Goal: Task Accomplishment & Management: Manage account settings

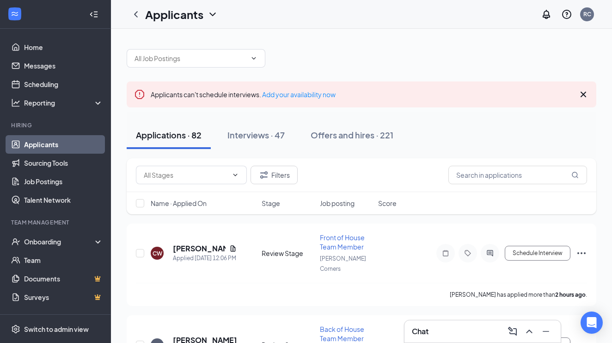
click at [582, 93] on icon "Cross" at bounding box center [583, 94] width 11 height 11
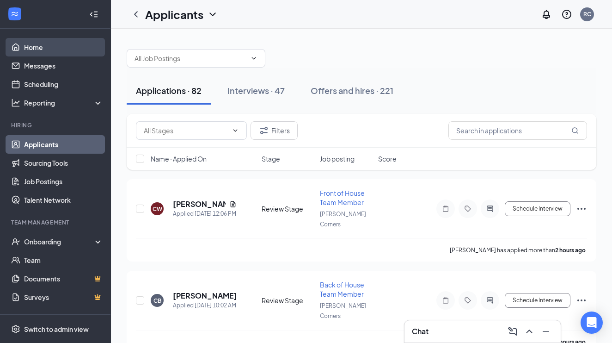
click at [51, 51] on link "Home" at bounding box center [63, 47] width 79 height 19
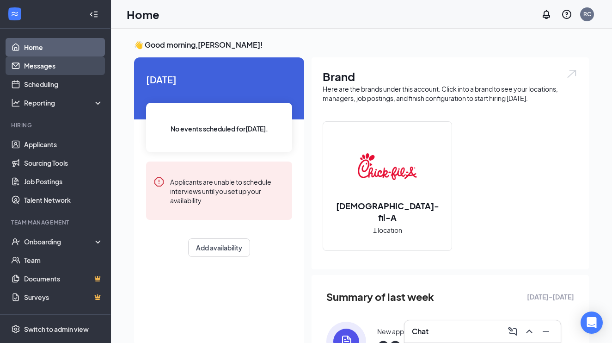
click at [47, 67] on link "Messages" at bounding box center [63, 65] width 79 height 19
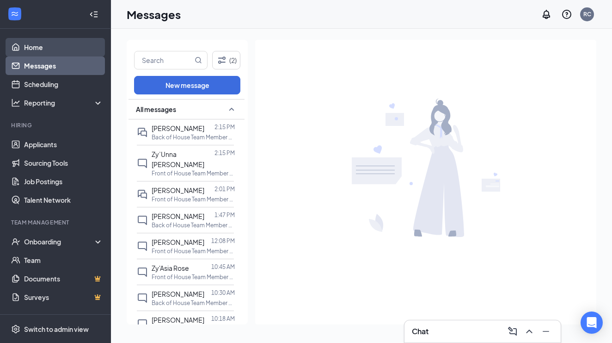
click at [38, 51] on link "Home" at bounding box center [63, 47] width 79 height 19
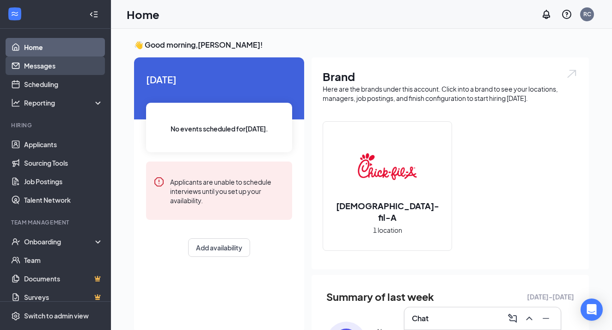
click at [35, 65] on link "Messages" at bounding box center [63, 65] width 79 height 19
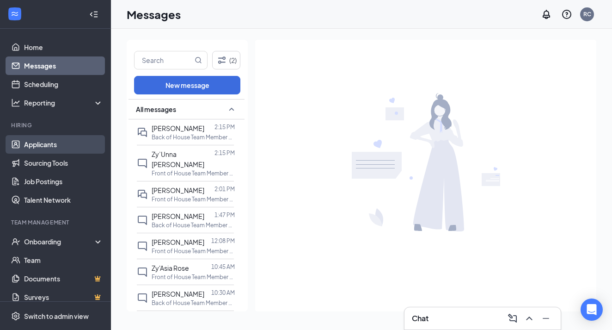
click at [38, 145] on link "Applicants" at bounding box center [63, 144] width 79 height 19
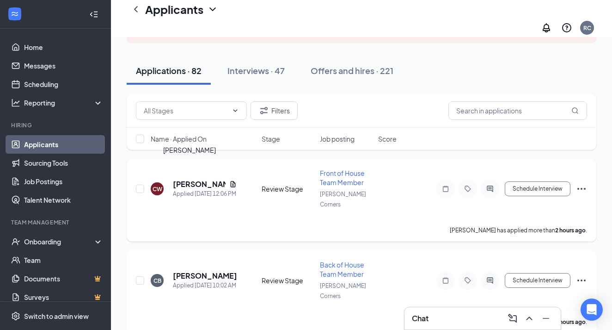
scroll to position [75, 0]
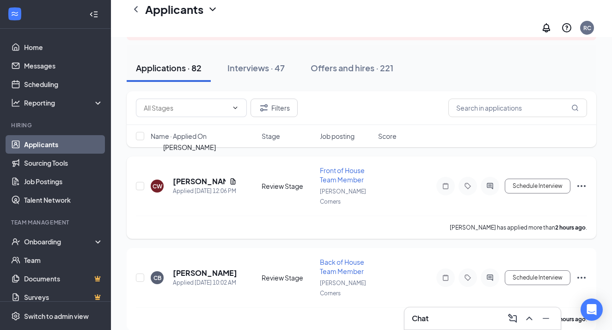
click at [196, 176] on h5 "[PERSON_NAME]" at bounding box center [199, 181] width 53 height 10
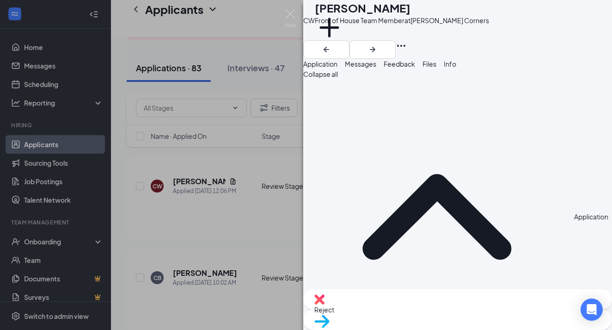
click at [224, 157] on div "CW [PERSON_NAME] Front of House Team Member at [PERSON_NAME][GEOGRAPHIC_DATA] A…" at bounding box center [306, 165] width 612 height 330
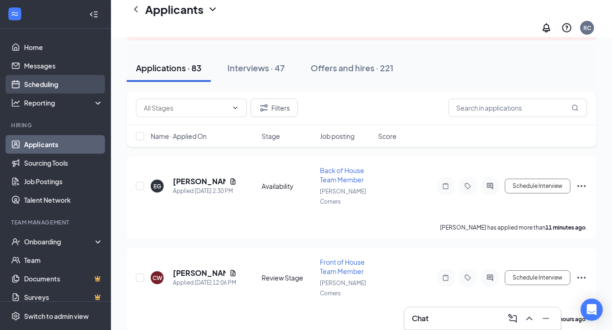
click at [56, 85] on link "Scheduling" at bounding box center [63, 84] width 79 height 19
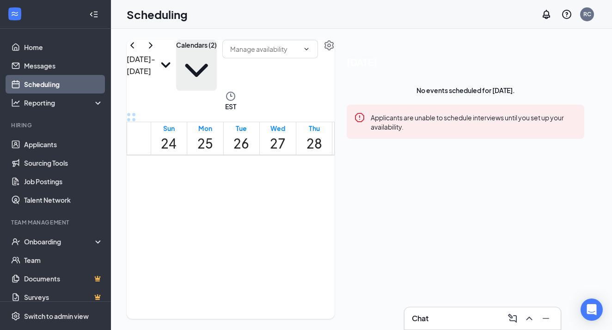
scroll to position [455, 0]
click at [217, 60] on icon "ChevronDown" at bounding box center [196, 70] width 41 height 41
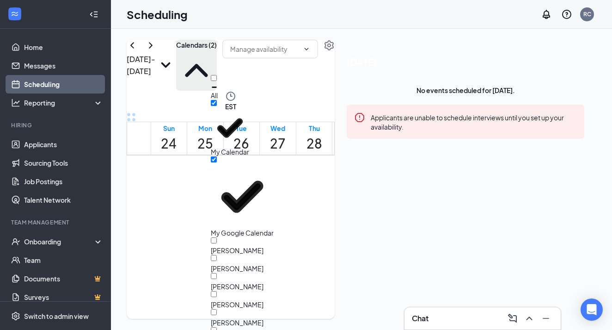
scroll to position [99, 0]
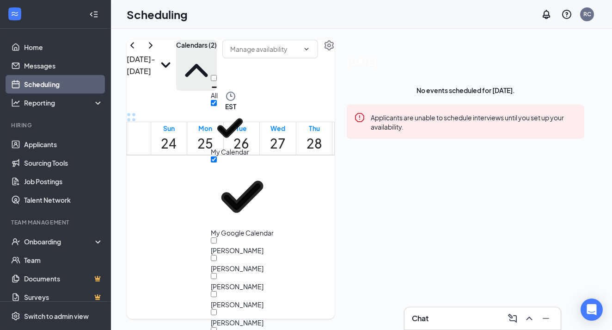
checkbox input "true"
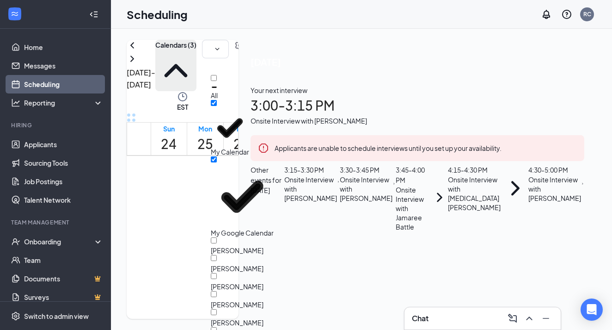
click at [155, 64] on div "[DATE] - [DATE]" at bounding box center [141, 65] width 29 height 51
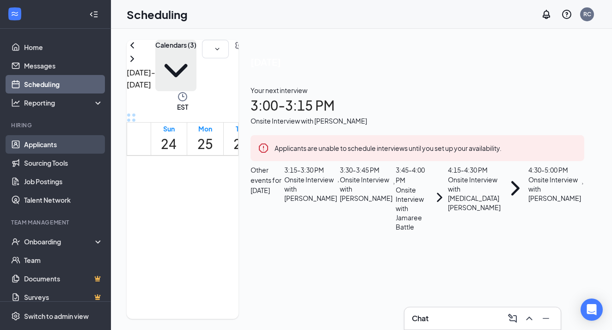
click at [47, 148] on link "Applicants" at bounding box center [63, 144] width 79 height 19
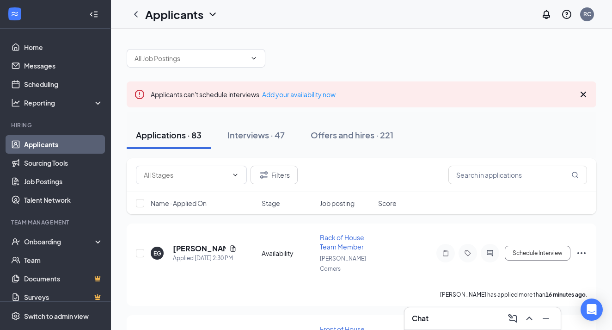
click at [582, 93] on icon "Cross" at bounding box center [584, 95] width 6 height 6
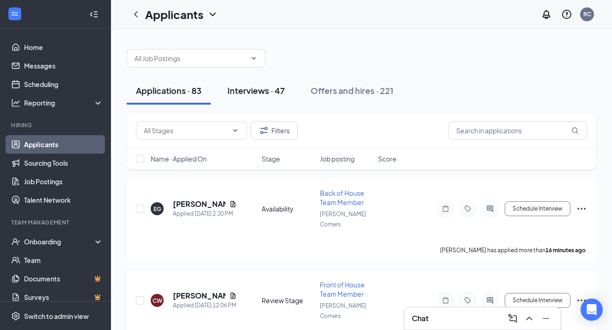
click at [260, 91] on div "Interviews · 47" at bounding box center [256, 91] width 57 height 12
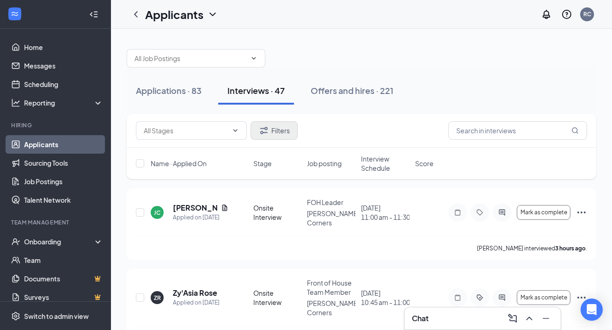
click at [269, 124] on button "Filters" at bounding box center [274, 130] width 47 height 19
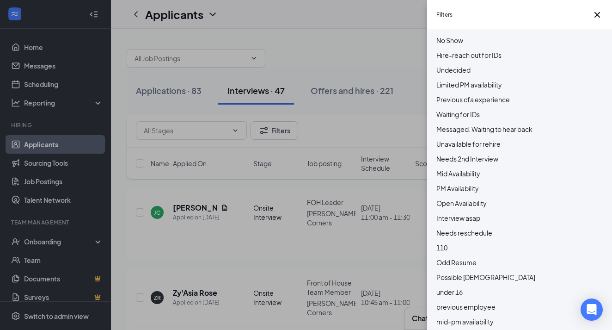
scroll to position [425, 0]
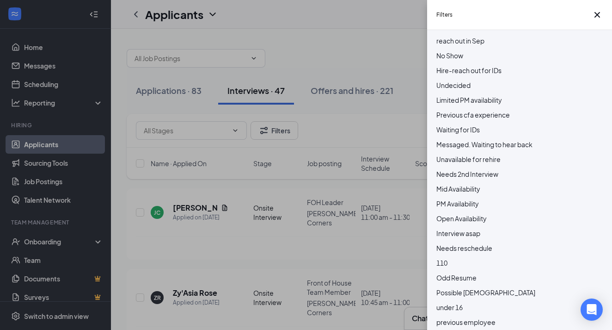
click at [441, 50] on div at bounding box center [520, 50] width 167 height 0
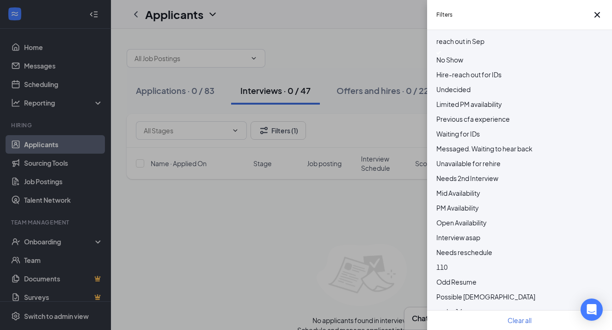
click at [440, 55] on img at bounding box center [439, 53] width 5 height 4
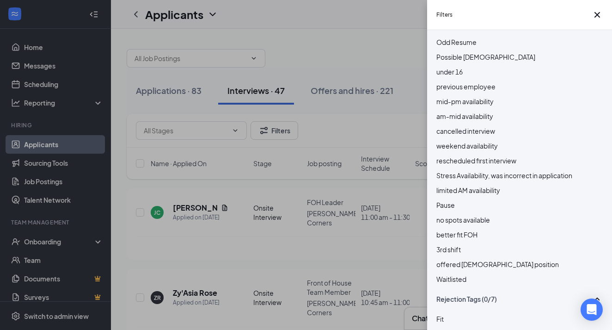
scroll to position [669, 0]
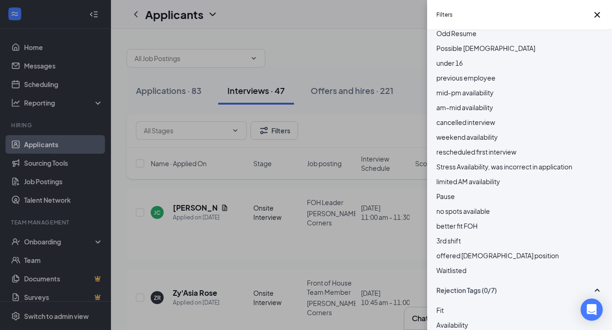
click at [442, 13] on div at bounding box center [520, 13] width 167 height 0
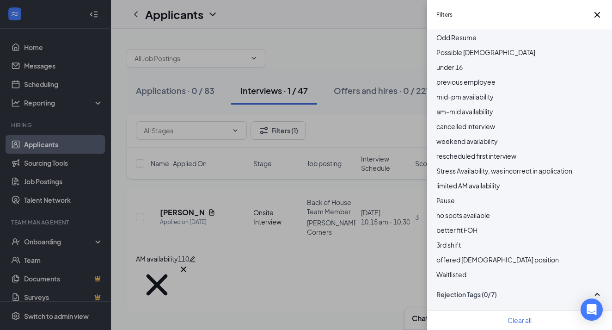
click at [227, 239] on div "Filters Applicant Status (0/5) Unread message Hasn't messaged back Stuck in sta…" at bounding box center [306, 165] width 612 height 330
click at [186, 208] on div "Filters Applicant Status (0/5) Unread message Hasn't messaged back Stuck in sta…" at bounding box center [306, 165] width 612 height 330
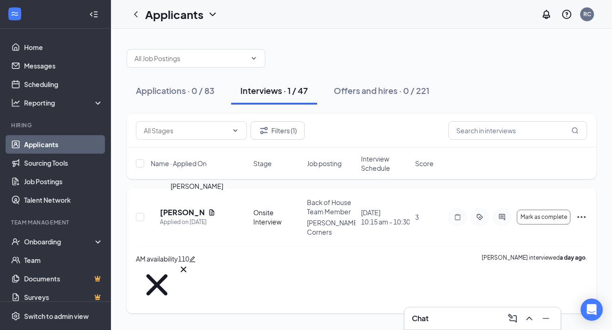
click at [190, 209] on h5 "[PERSON_NAME]" at bounding box center [182, 212] width 44 height 10
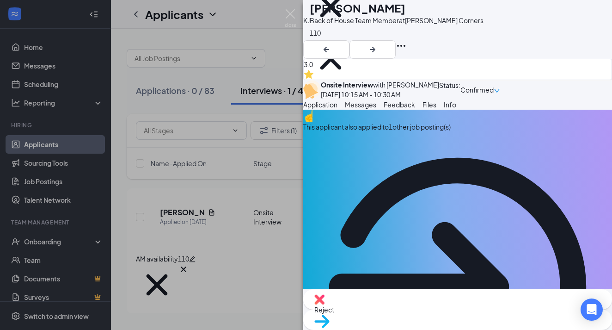
click at [325, 304] on img at bounding box center [320, 299] width 10 height 10
checkbox input "true"
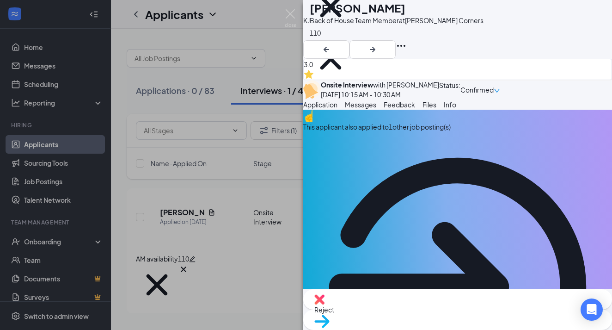
click at [266, 144] on div "[PERSON_NAME] Kendazjia [PERSON_NAME] Back of House Team Member at [PERSON_NAME…" at bounding box center [306, 165] width 612 height 330
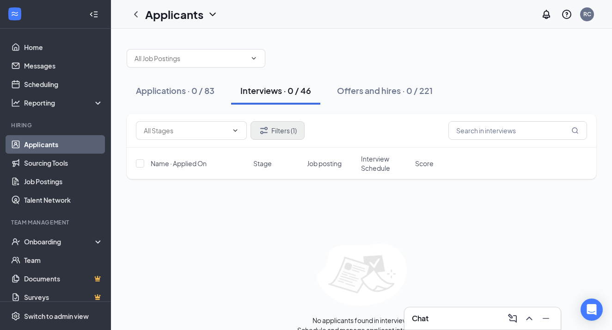
click at [273, 133] on button "Filters (1)" at bounding box center [278, 130] width 54 height 19
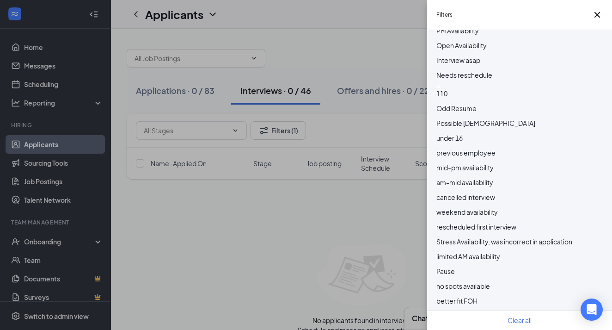
scroll to position [611, 0]
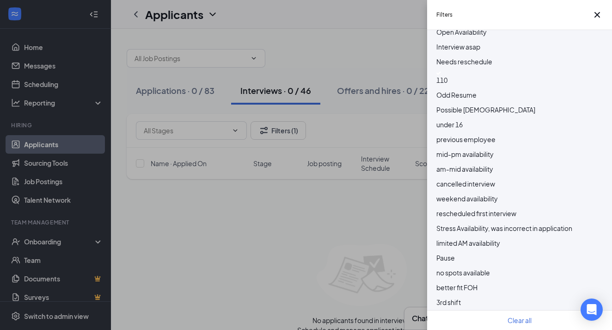
click at [444, 75] on div at bounding box center [520, 73] width 167 height 4
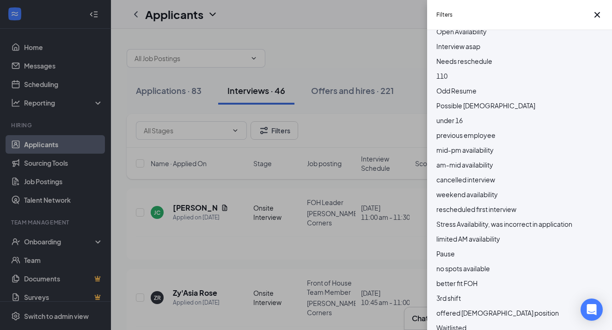
click at [309, 209] on div "Filters Applicant Status (0/5) Unread message Hasn't messaged back Stuck in sta…" at bounding box center [306, 165] width 612 height 330
click at [273, 262] on div "Filters Applicant Status (0/5) Unread message Hasn't messaged back Stuck in sta…" at bounding box center [306, 165] width 612 height 330
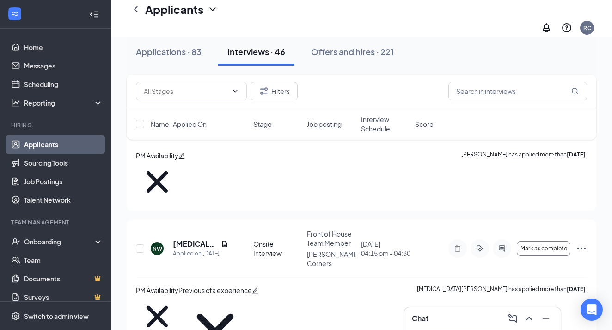
scroll to position [2109, 0]
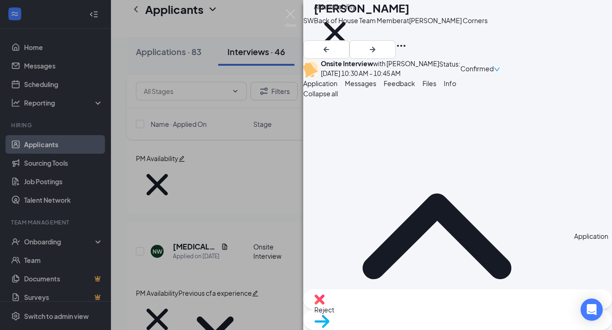
click at [262, 276] on div "SW [PERSON_NAME] Back of House Team Member at [PERSON_NAME][GEOGRAPHIC_DATA] AM…" at bounding box center [306, 165] width 612 height 330
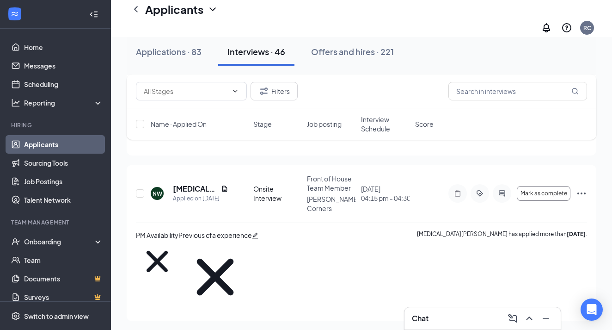
scroll to position [2168, 0]
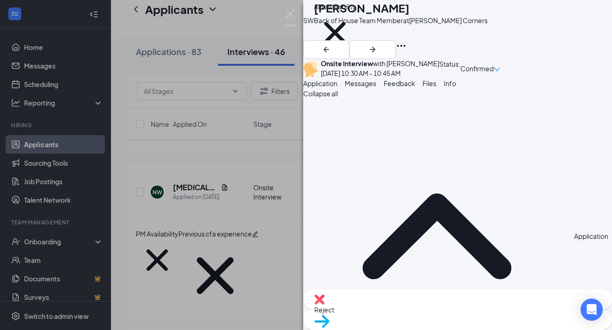
click at [314, 62] on icon "Plus" at bounding box center [314, 62] width 0 height 0
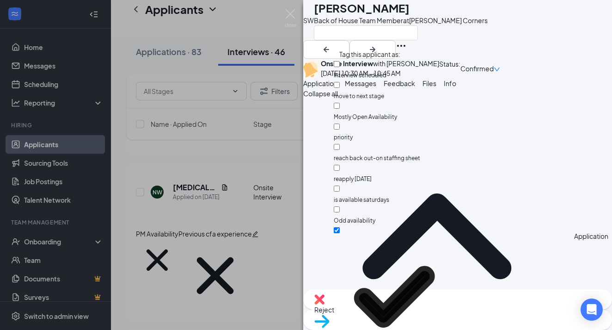
click at [465, 25] on div "Back of House Team Member at [PERSON_NAME][GEOGRAPHIC_DATA]" at bounding box center [401, 20] width 174 height 9
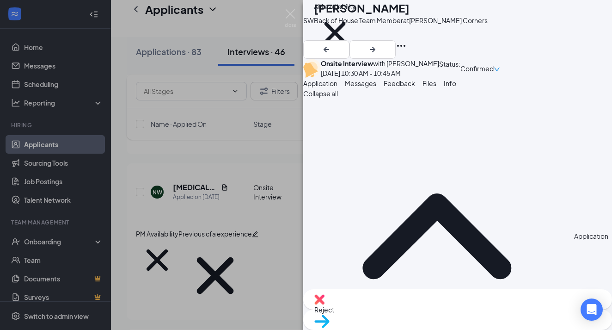
click at [215, 234] on div "SW [PERSON_NAME] Back of House Team Member at [PERSON_NAME][GEOGRAPHIC_DATA] AM…" at bounding box center [306, 165] width 612 height 330
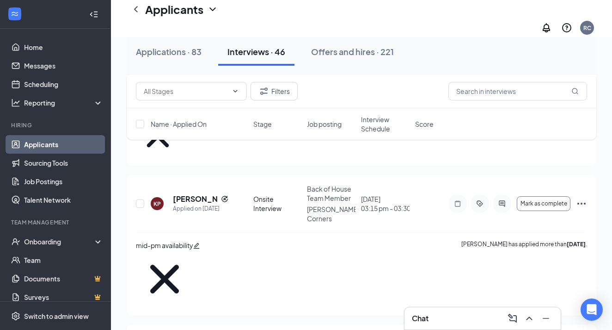
scroll to position [3157, 0]
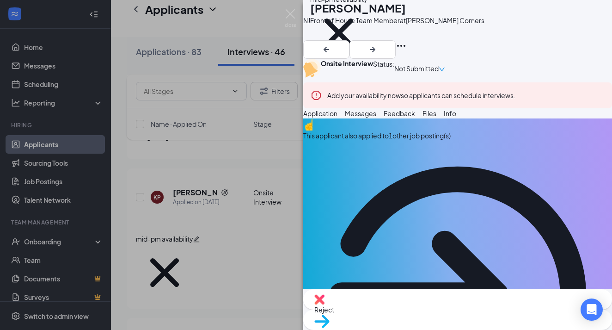
click at [437, 117] on span "Files" at bounding box center [430, 113] width 14 height 8
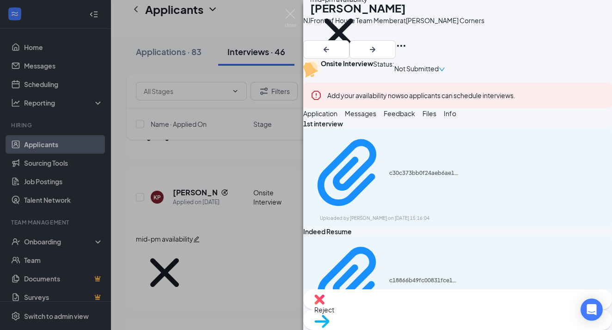
click at [398, 309] on div "Reject" at bounding box center [457, 299] width 309 height 20
checkbox input "true"
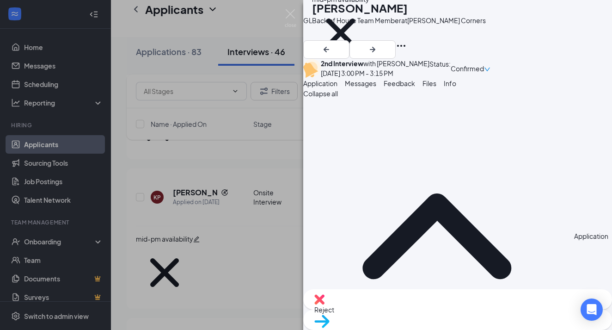
click at [250, 250] on div "GL [PERSON_NAME] Back of House Team Member at [PERSON_NAME][GEOGRAPHIC_DATA] mi…" at bounding box center [306, 165] width 612 height 330
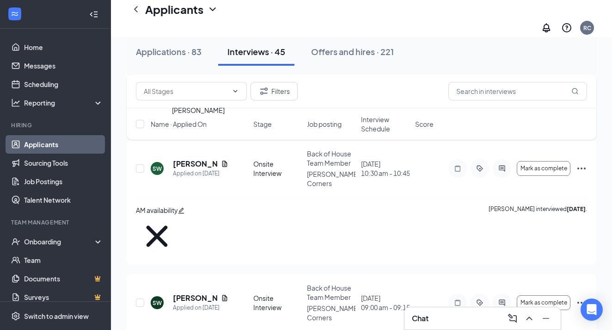
scroll to position [3469, 0]
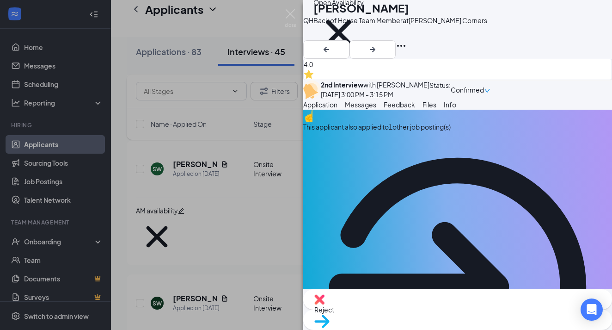
click at [405, 310] on span "Reject" at bounding box center [458, 309] width 287 height 10
click at [437, 109] on span "Files" at bounding box center [430, 104] width 14 height 8
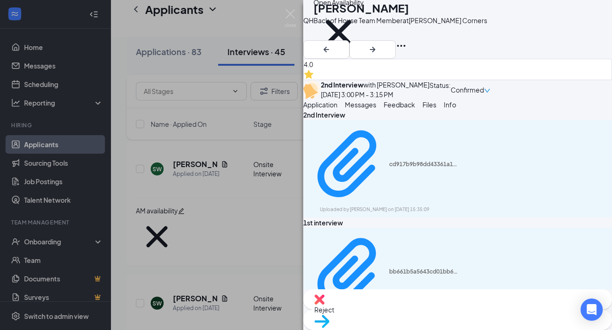
click at [415, 109] on span "Feedback" at bounding box center [399, 104] width 31 height 8
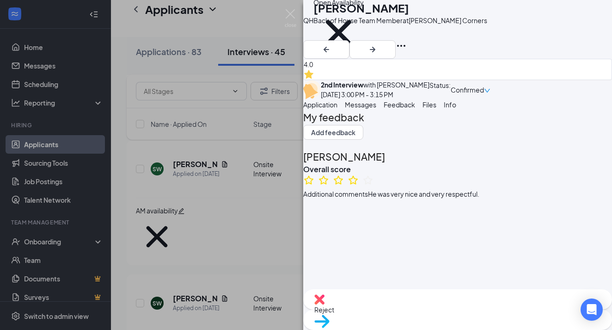
click at [401, 309] on div "Reject" at bounding box center [457, 299] width 309 height 20
checkbox input "true"
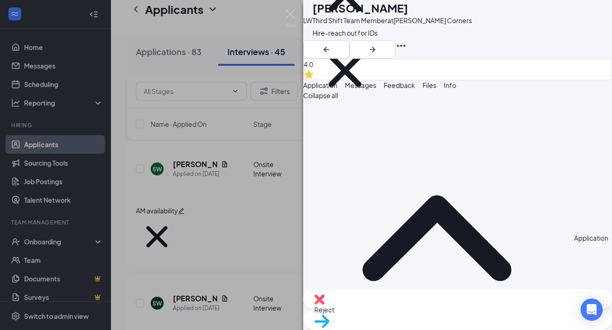
click at [244, 229] on div "LW [PERSON_NAME] Third Shift Team Member at [PERSON_NAME][GEOGRAPHIC_DATA] 3rd …" at bounding box center [306, 165] width 612 height 330
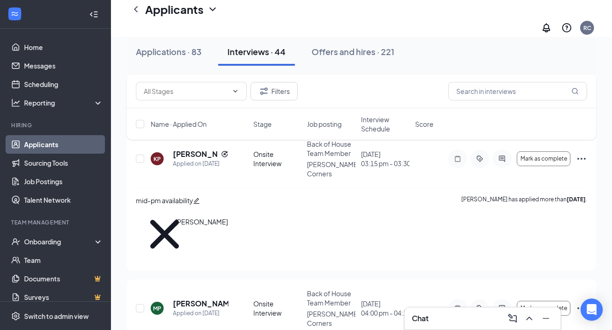
scroll to position [3195, 0]
click at [164, 50] on div "Applications · 83" at bounding box center [169, 52] width 66 height 12
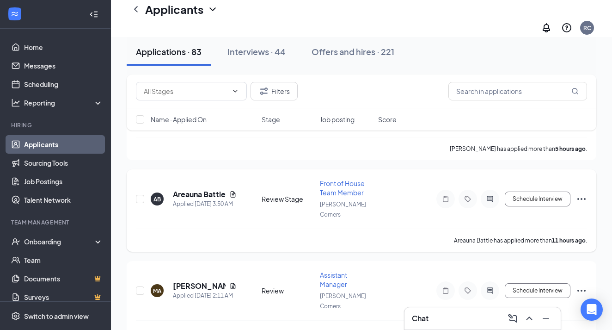
scroll to position [296, 0]
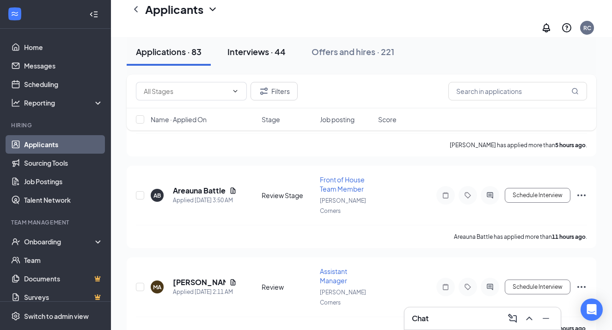
click at [258, 52] on div "Interviews · 44" at bounding box center [257, 52] width 58 height 12
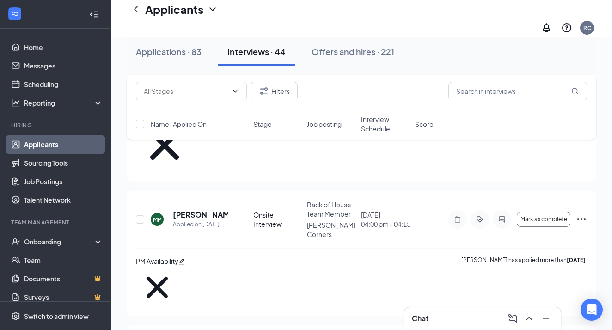
scroll to position [3283, 0]
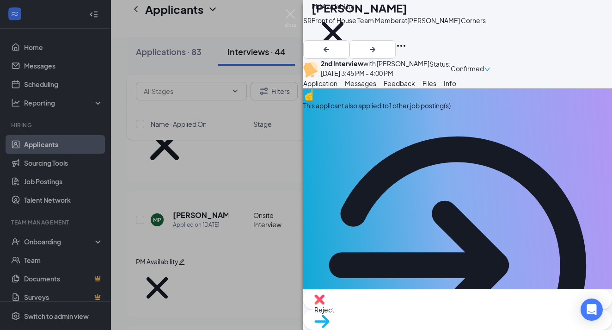
click at [401, 308] on div "Reject" at bounding box center [457, 299] width 309 height 20
checkbox input "true"
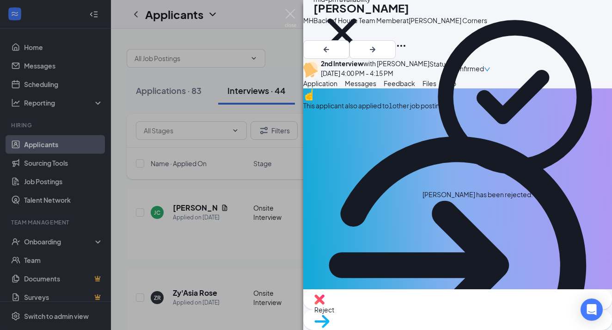
click at [248, 243] on div "[PERSON_NAME] Back of House Team Member at [PERSON_NAME][GEOGRAPHIC_DATA] mid-p…" at bounding box center [306, 165] width 612 height 330
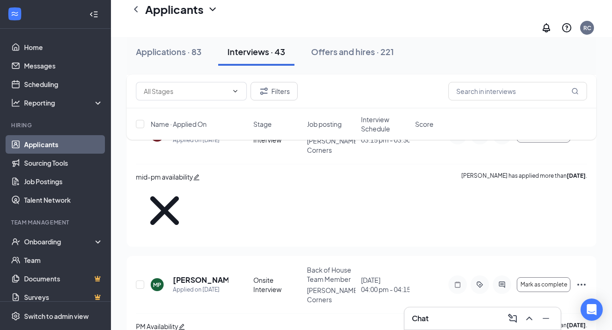
scroll to position [3201, 0]
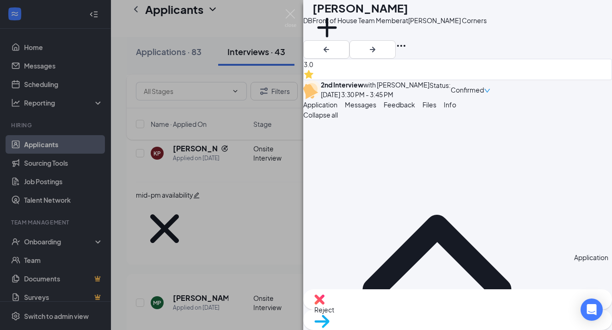
click at [397, 309] on div "Reject" at bounding box center [457, 299] width 309 height 20
checkbox input "true"
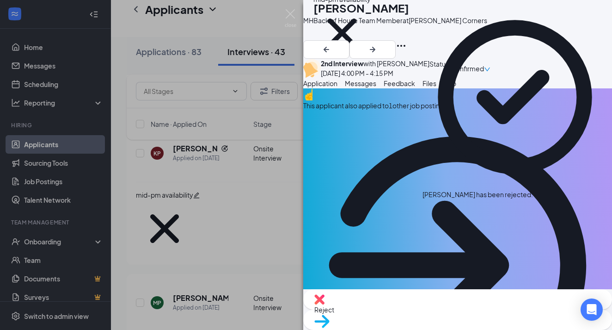
click at [199, 233] on div "[PERSON_NAME] Back of House Team Member at [PERSON_NAME][GEOGRAPHIC_DATA] mid-p…" at bounding box center [306, 165] width 612 height 330
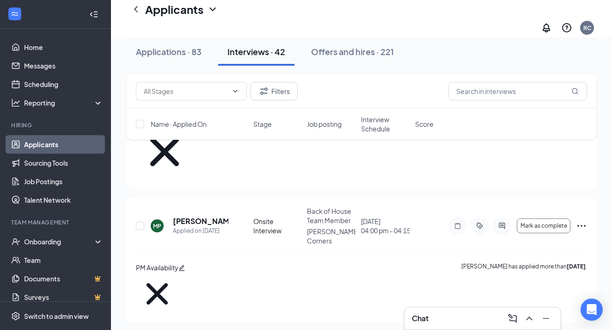
scroll to position [3278, 0]
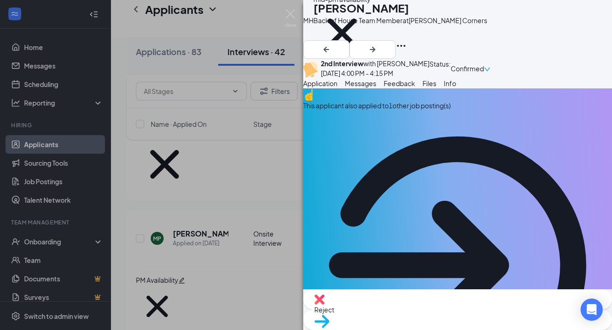
click at [325, 304] on img at bounding box center [320, 299] width 10 height 10
checkbox input "true"
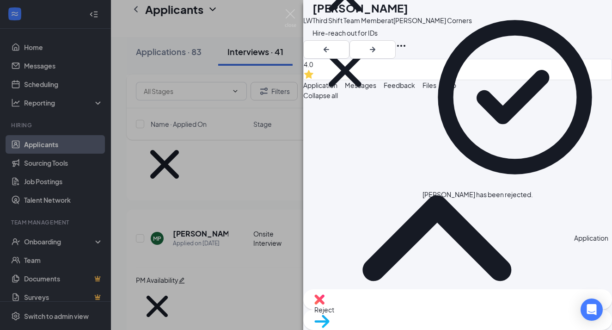
scroll to position [3263, 0]
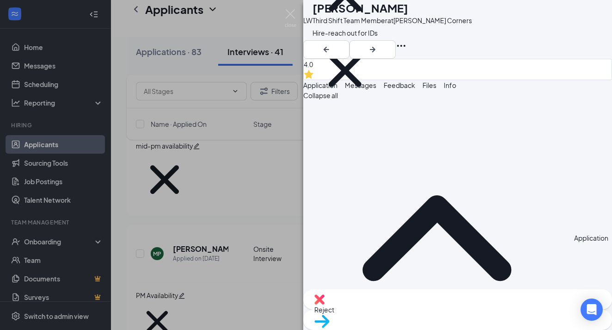
click at [186, 274] on div "LW [PERSON_NAME] Third Shift Team Member at [PERSON_NAME][GEOGRAPHIC_DATA] 3rd …" at bounding box center [306, 165] width 612 height 330
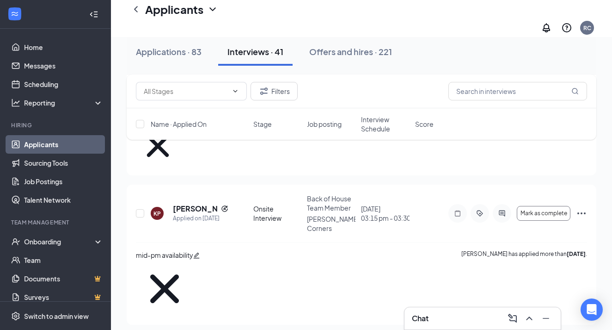
scroll to position [3149, 0]
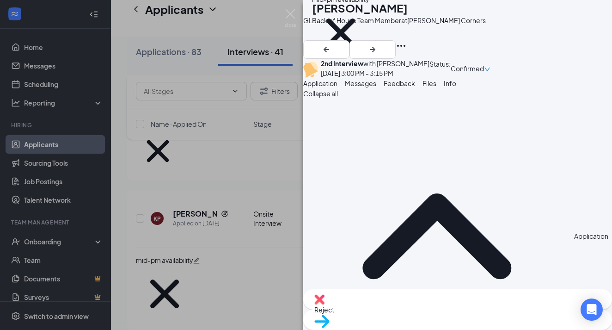
click at [403, 309] on div "Reject" at bounding box center [457, 299] width 309 height 20
checkbox input "true"
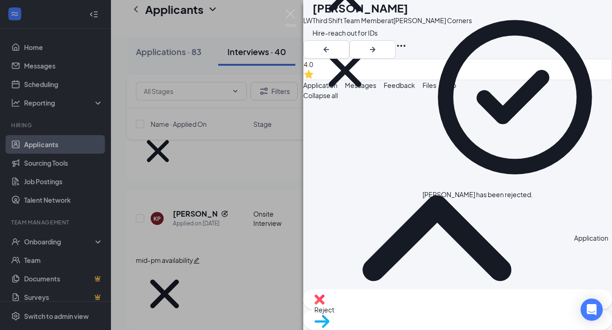
click at [190, 223] on div "LW [PERSON_NAME] Third Shift Team Member at [PERSON_NAME][GEOGRAPHIC_DATA] 3rd …" at bounding box center [306, 165] width 612 height 330
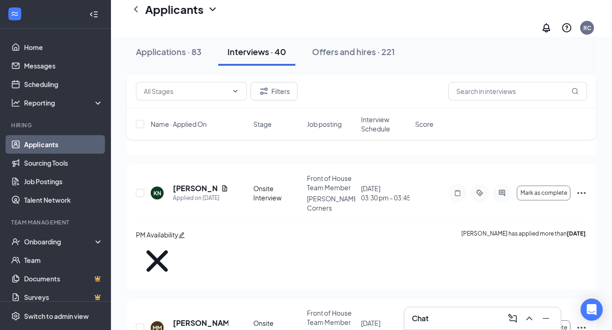
scroll to position [2613, 0]
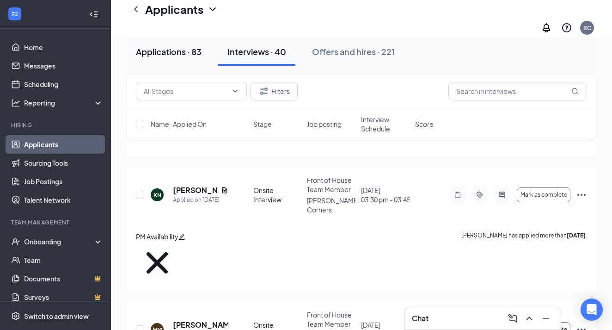
click at [156, 54] on div "Applications · 83" at bounding box center [169, 52] width 66 height 12
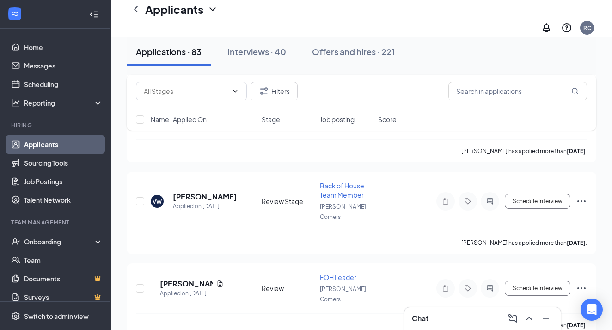
scroll to position [4043, 0]
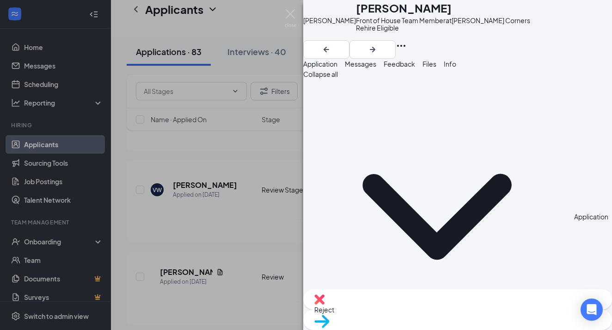
click at [487, 328] on span "Move to stage" at bounding box center [458, 333] width 287 height 10
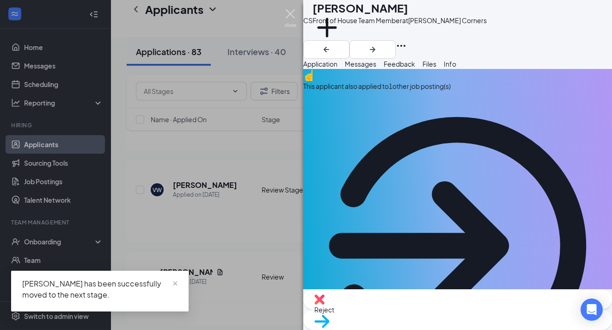
click at [292, 9] on img at bounding box center [291, 18] width 12 height 18
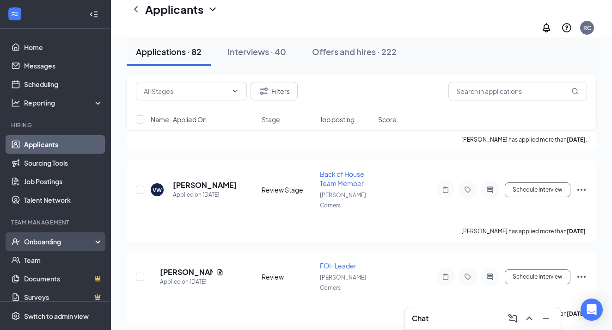
click at [63, 238] on div "Onboarding" at bounding box center [59, 241] width 71 height 9
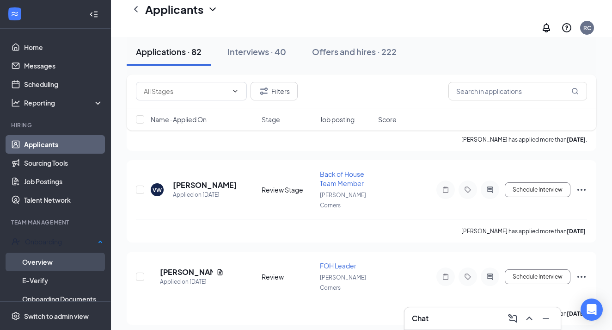
click at [67, 262] on link "Overview" at bounding box center [62, 262] width 81 height 19
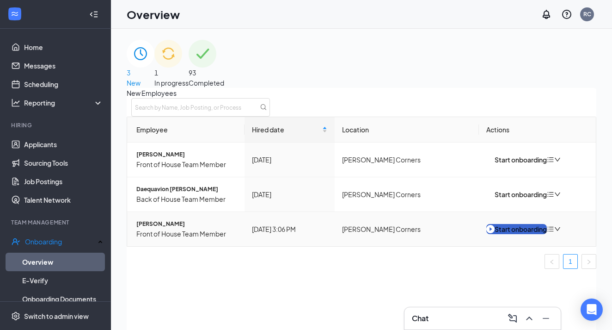
click at [518, 234] on div "Start onboarding" at bounding box center [517, 229] width 61 height 10
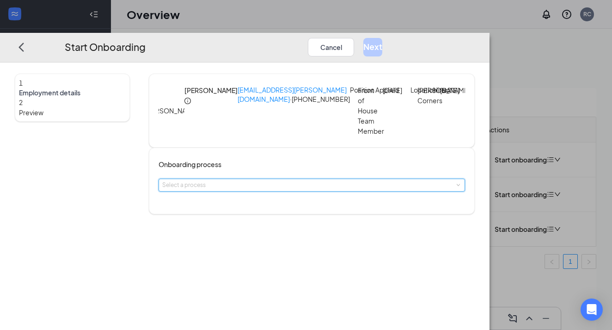
click at [290, 191] on div "Select a process" at bounding box center [311, 185] width 299 height 12
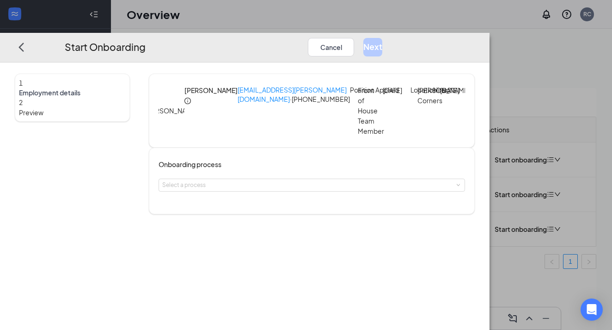
click at [288, 207] on div "Onboarding process Select a process" at bounding box center [312, 181] width 326 height 67
click at [284, 190] on div "Select a process" at bounding box center [309, 184] width 295 height 9
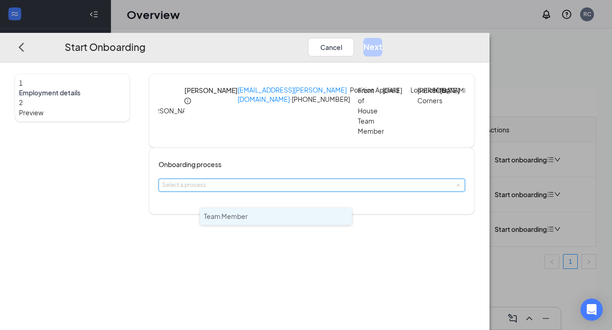
click at [274, 213] on li "Team Member" at bounding box center [276, 216] width 152 height 17
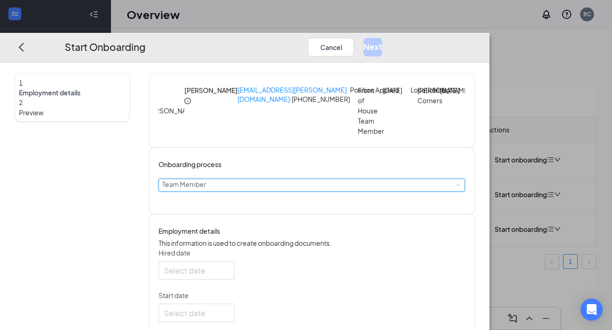
type input "[DATE]"
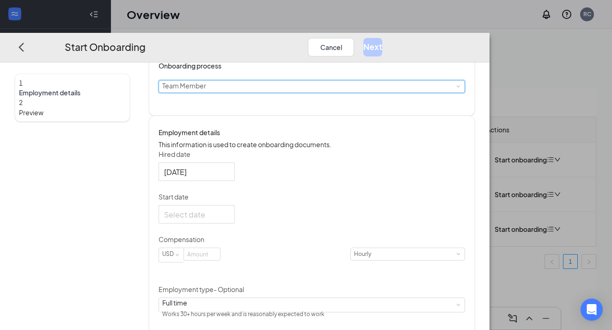
scroll to position [101, 0]
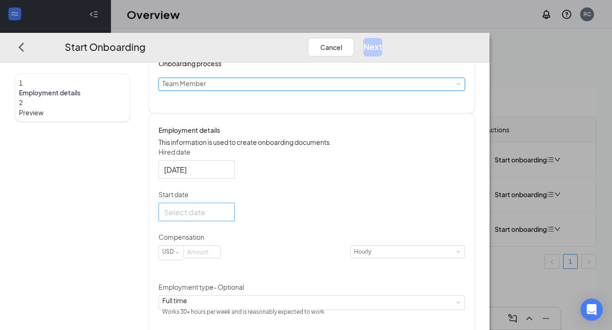
click at [235, 221] on div at bounding box center [197, 212] width 76 height 19
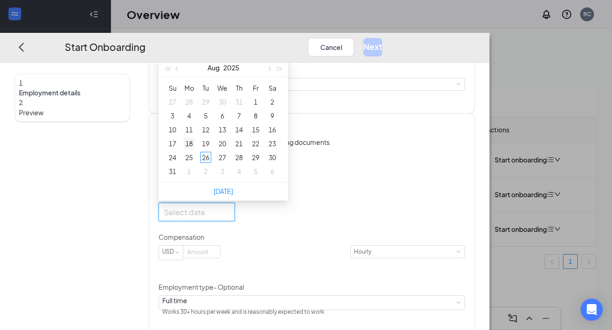
type input "[DATE]"
click at [195, 177] on div "1" at bounding box center [189, 171] width 11 height 11
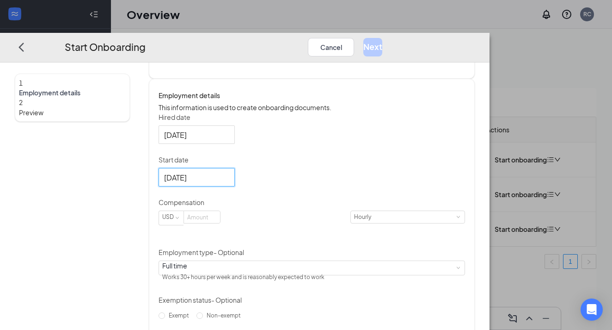
scroll to position [137, 0]
click at [220, 222] on input at bounding box center [202, 216] width 36 height 12
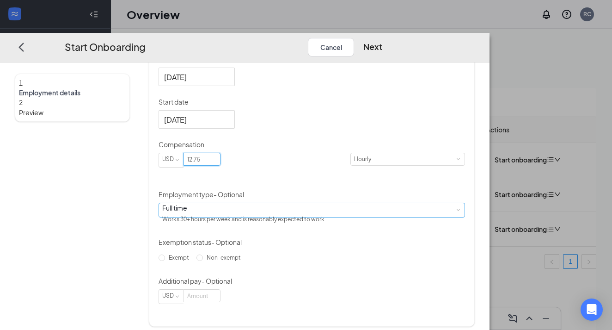
scroll to position [200, 0]
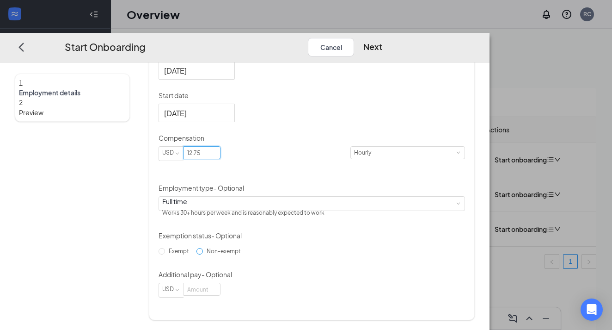
type input "12.75"
click at [233, 255] on span "Non-exempt" at bounding box center [224, 251] width 42 height 7
click at [203, 255] on input "Non-exempt" at bounding box center [200, 251] width 6 height 6
radio input "true"
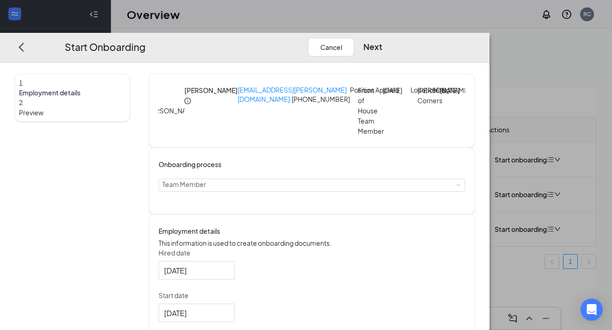
scroll to position [0, 0]
click at [490, 45] on div "Start Onboarding Cancel Next" at bounding box center [245, 48] width 490 height 30
click at [382, 38] on button "Next" at bounding box center [373, 47] width 19 height 19
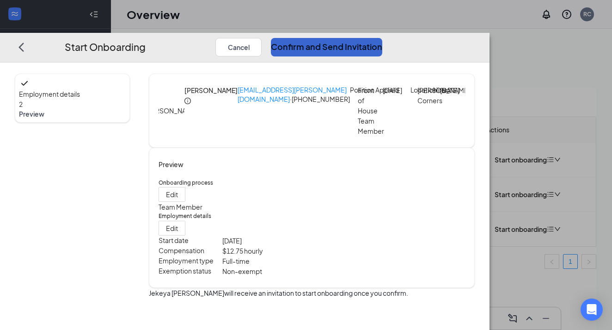
click at [382, 38] on button "Confirm and Send Invitation" at bounding box center [326, 47] width 111 height 19
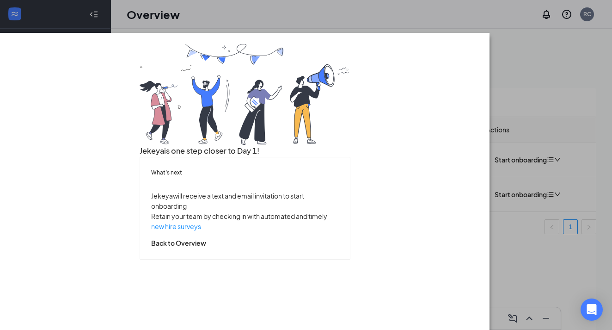
scroll to position [37, 0]
click at [206, 248] on button "Back to Overview" at bounding box center [178, 243] width 55 height 10
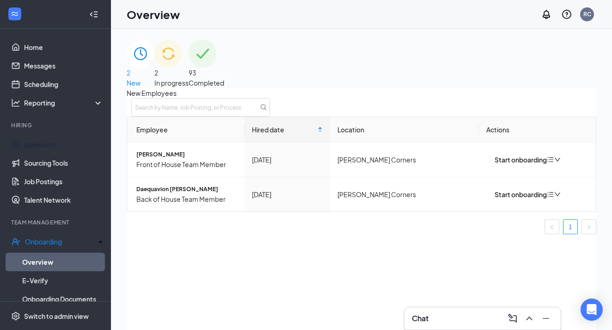
scroll to position [0, 0]
click at [60, 62] on link "Messages" at bounding box center [63, 65] width 79 height 19
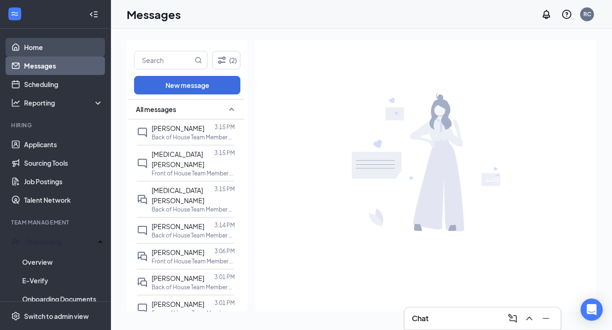
click at [47, 53] on link "Home" at bounding box center [63, 47] width 79 height 19
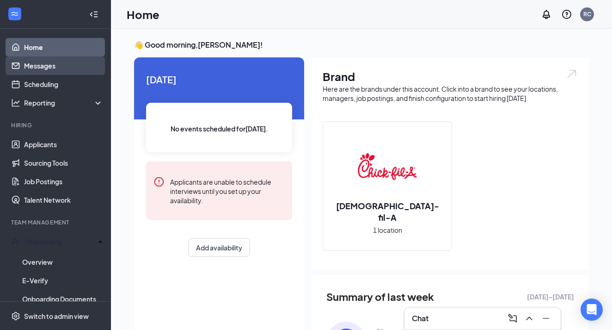
click at [49, 62] on link "Messages" at bounding box center [63, 65] width 79 height 19
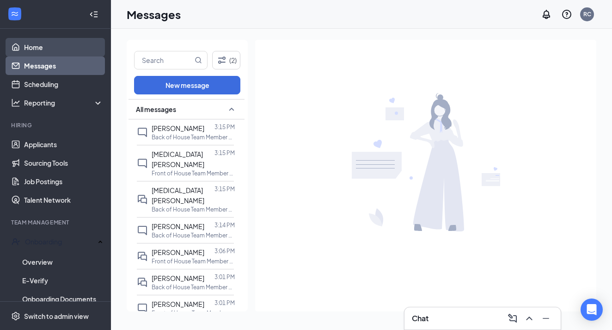
click at [71, 54] on link "Home" at bounding box center [63, 47] width 79 height 19
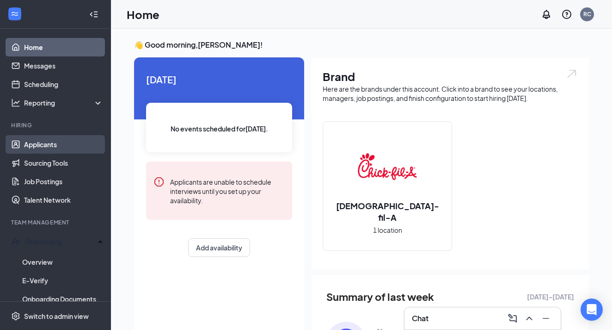
click at [37, 148] on link "Applicants" at bounding box center [63, 144] width 79 height 19
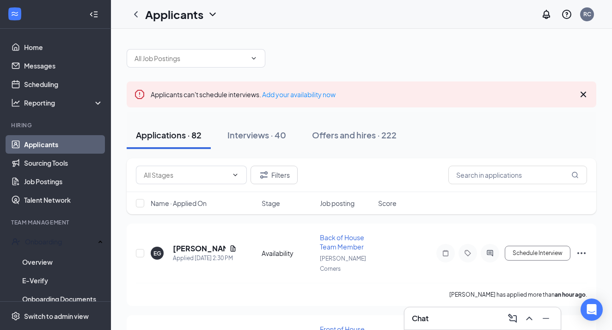
click at [587, 95] on icon "Cross" at bounding box center [583, 94] width 11 height 11
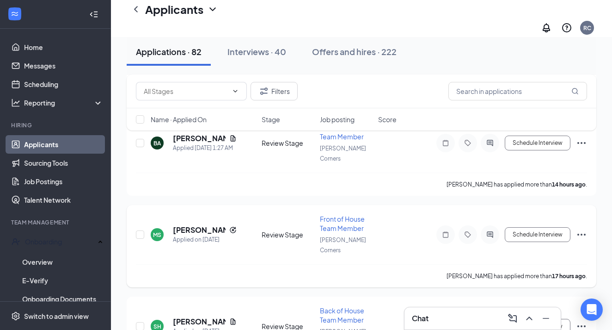
scroll to position [530, 0]
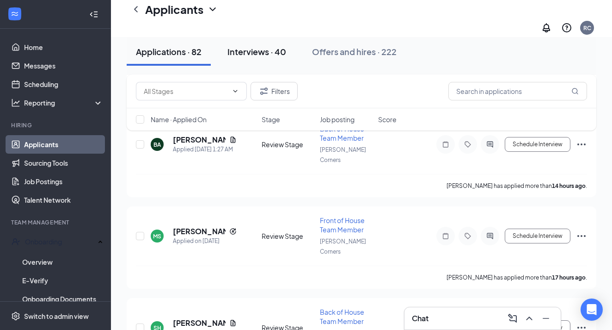
click at [239, 50] on div "Interviews · 40" at bounding box center [257, 52] width 59 height 12
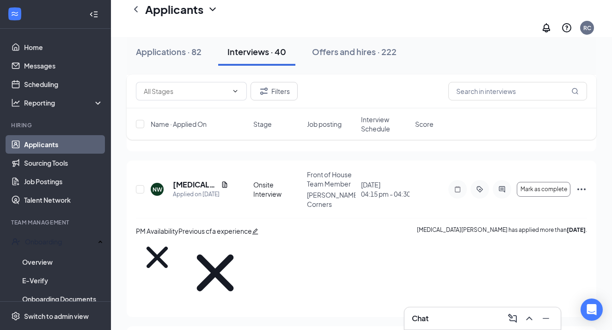
scroll to position [2190, 0]
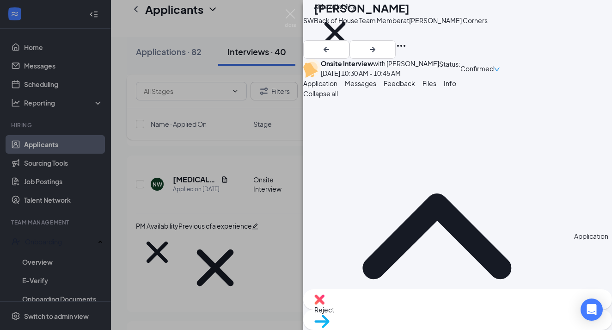
click at [401, 309] on div "Reject" at bounding box center [457, 299] width 309 height 20
checkbox input "true"
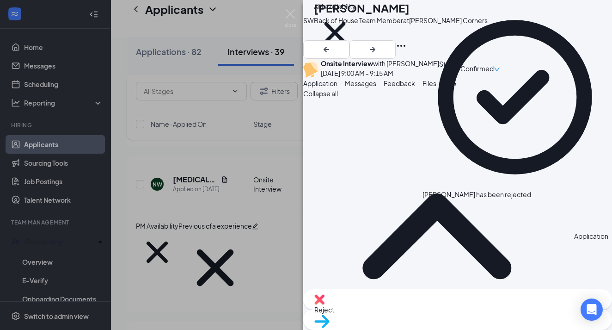
click at [259, 124] on div "SW [PERSON_NAME] Back of House Team Member at [PERSON_NAME][GEOGRAPHIC_DATA] AM…" at bounding box center [306, 165] width 612 height 330
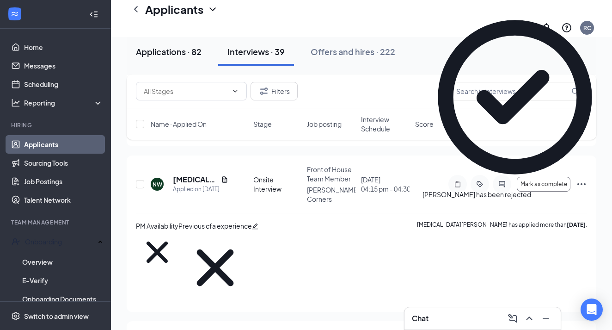
click at [169, 50] on div "Applications · 82" at bounding box center [169, 52] width 66 height 12
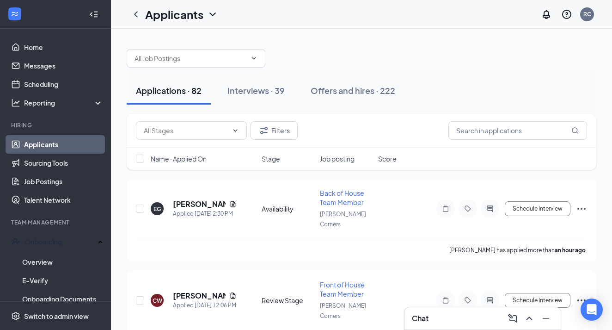
click at [185, 160] on span "Name · Applied On" at bounding box center [179, 158] width 56 height 9
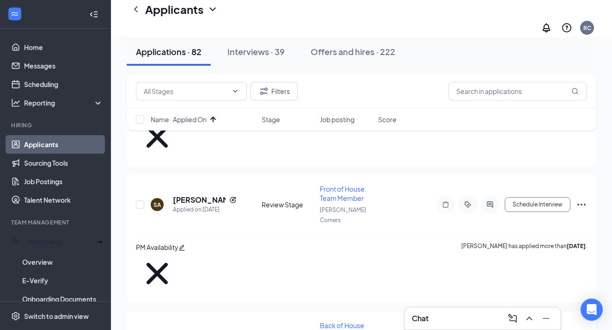
scroll to position [2362, 0]
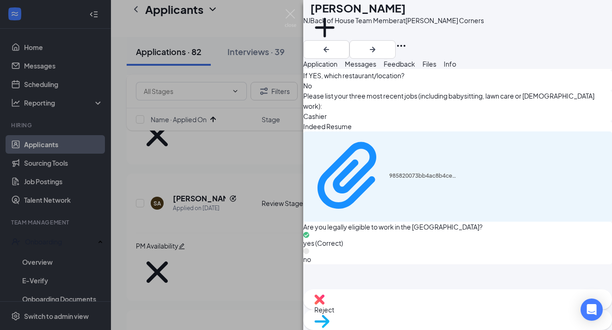
scroll to position [599, 0]
click at [365, 40] on div "Add a tag" at bounding box center [397, 32] width 174 height 15
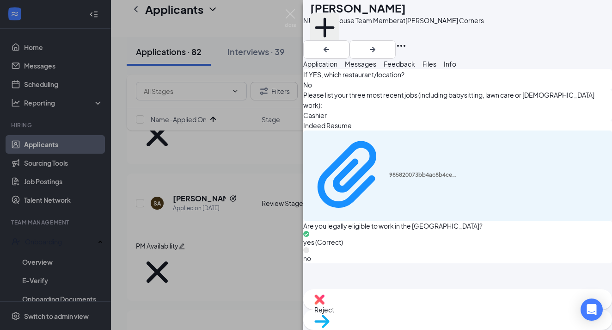
click at [339, 43] on button "Add a tag" at bounding box center [324, 32] width 29 height 39
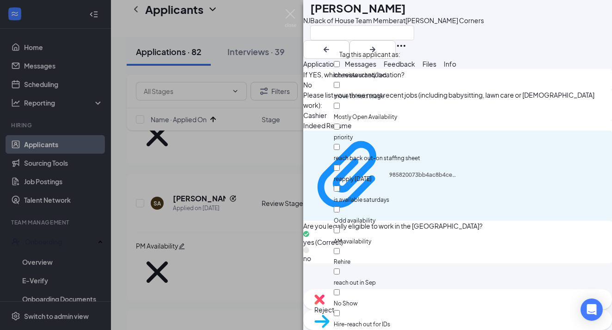
scroll to position [252, 0]
checkbox input "true"
click at [198, 245] on div "NJ [PERSON_NAME] Back of House Team Member at [PERSON_NAME] Corners Application…" at bounding box center [306, 165] width 612 height 330
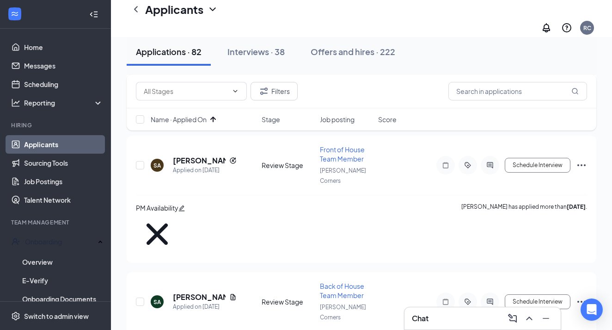
scroll to position [2402, 0]
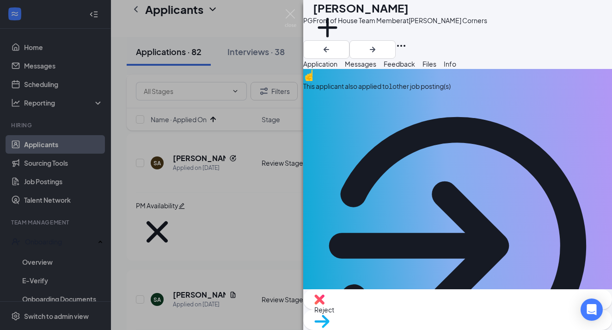
click at [364, 99] on div "This applicant also applied to 1 other job posting(s)" at bounding box center [457, 234] width 309 height 331
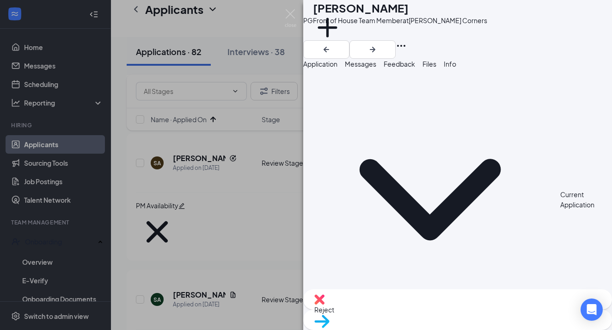
click at [331, 68] on span "Application" at bounding box center [320, 64] width 34 height 8
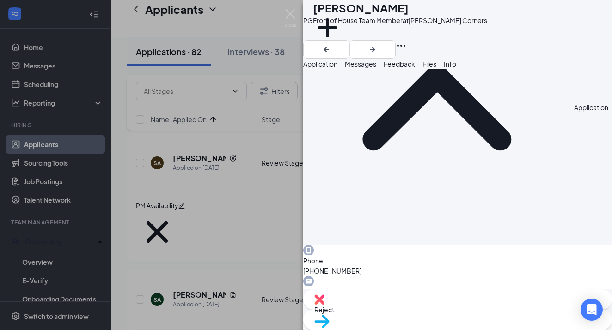
scroll to position [436, 0]
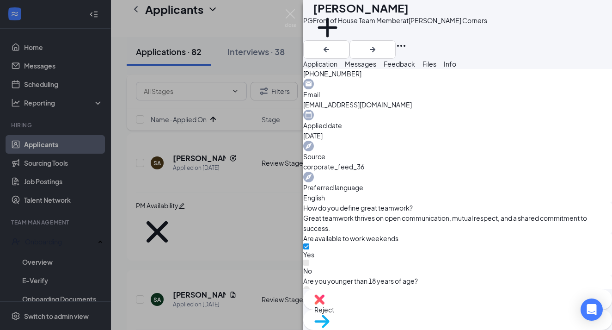
scroll to position [636, 0]
click at [342, 39] on button "Add a tag" at bounding box center [327, 32] width 29 height 39
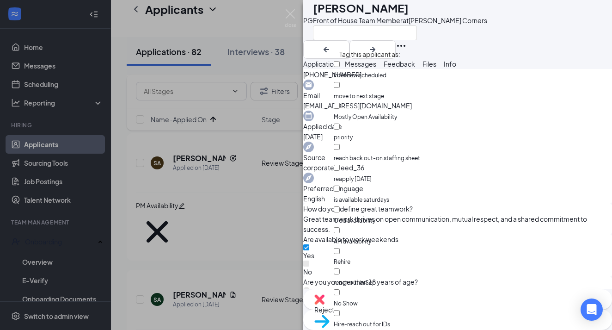
scroll to position [267, 0]
checkbox input "true"
click at [251, 262] on div "PG [PERSON_NAME] Front of House Team Member at [PERSON_NAME] Corners Applicatio…" at bounding box center [306, 165] width 612 height 330
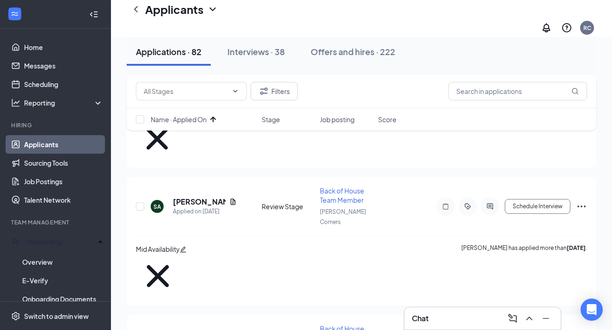
scroll to position [2500, 0]
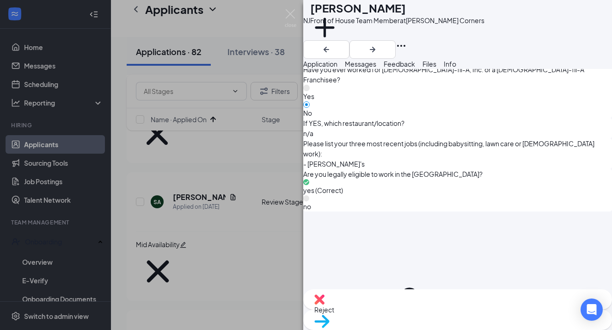
scroll to position [561, 0]
click at [339, 44] on button "Add a tag" at bounding box center [324, 32] width 29 height 39
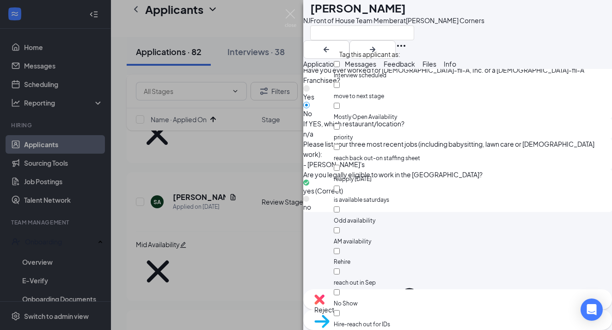
scroll to position [382, 0]
checkbox input "true"
click at [201, 280] on div "NJ [PERSON_NAME] Front of House Team Member at [PERSON_NAME] Corners Applicatio…" at bounding box center [306, 165] width 612 height 330
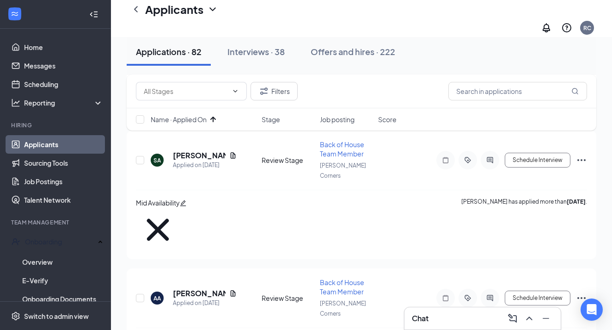
scroll to position [2545, 0]
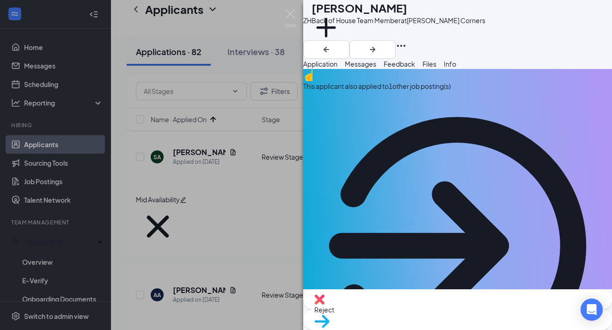
click at [439, 91] on div "This applicant also applied to 1 other job posting(s)" at bounding box center [457, 86] width 309 height 10
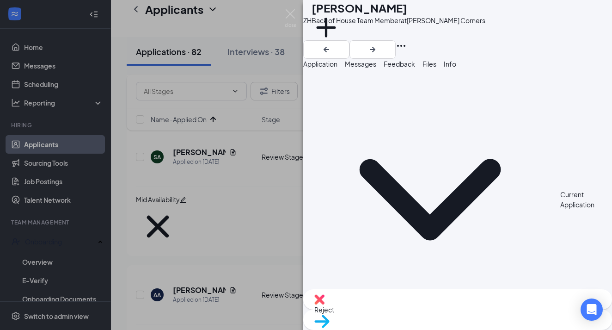
click at [333, 68] on span "Application" at bounding box center [320, 64] width 34 height 8
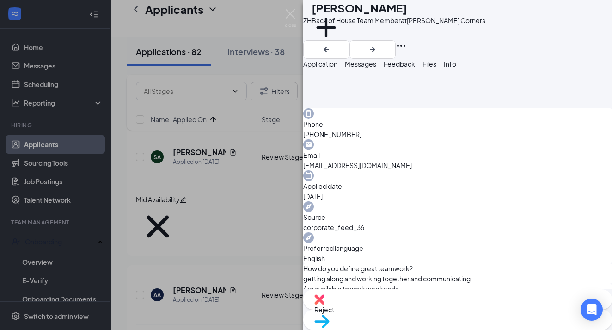
scroll to position [576, 0]
click at [341, 43] on button "Add a tag" at bounding box center [326, 32] width 29 height 39
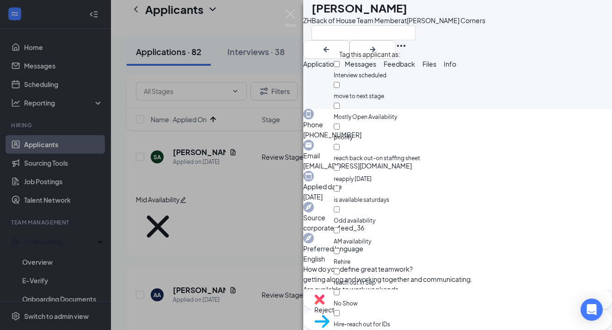
scroll to position [282, 0]
checkbox input "true"
click at [233, 228] on div "ZH [PERSON_NAME] Back of House Team Member at [PERSON_NAME] Corners Application…" at bounding box center [306, 165] width 612 height 330
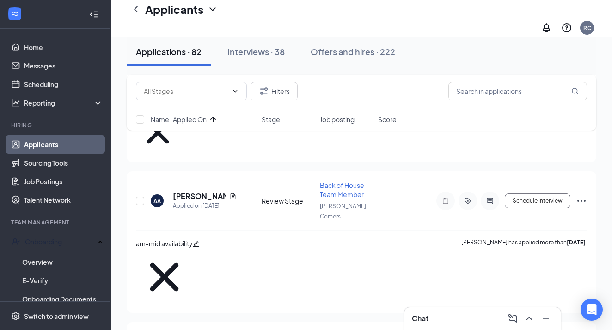
scroll to position [2640, 0]
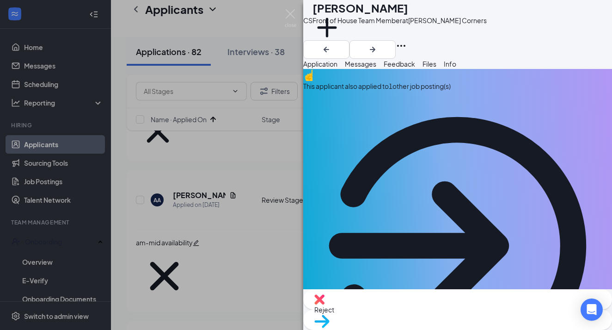
click at [412, 91] on div "This applicant also applied to 1 other job posting(s)" at bounding box center [457, 86] width 309 height 10
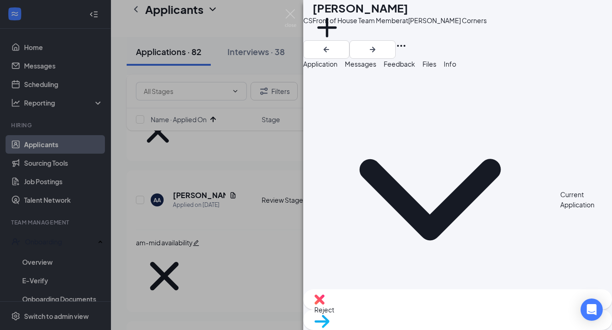
click at [331, 68] on span "Application" at bounding box center [320, 64] width 34 height 8
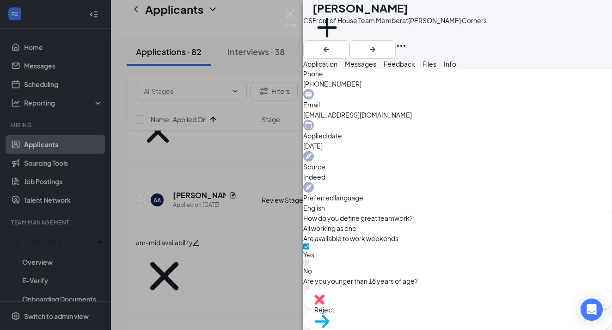
scroll to position [626, 0]
click at [342, 35] on button "Add a tag" at bounding box center [327, 32] width 29 height 39
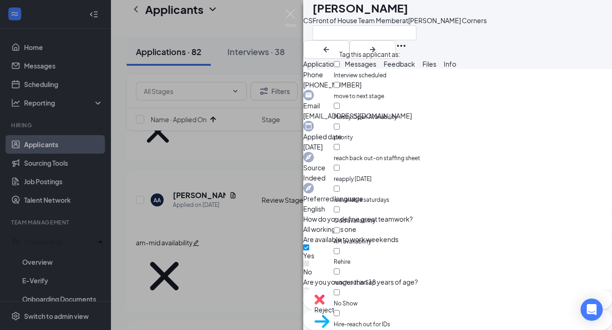
scroll to position [415, 0]
checkbox input "true"
click at [243, 278] on div "CS [PERSON_NAME] Front of House Team Member at [PERSON_NAME] Corners Applicatio…" at bounding box center [306, 165] width 612 height 330
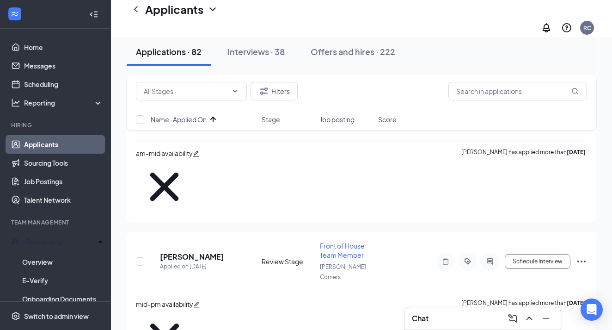
scroll to position [2729, 0]
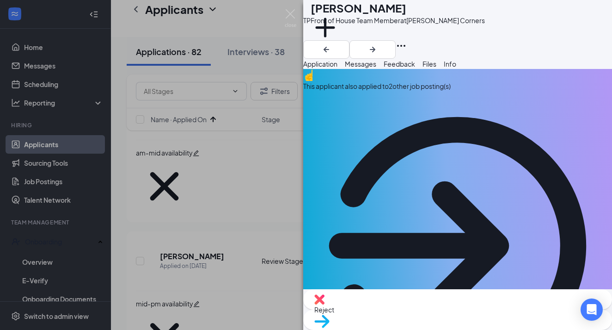
click at [439, 91] on div "This applicant also applied to 2 other job posting(s)" at bounding box center [457, 86] width 309 height 10
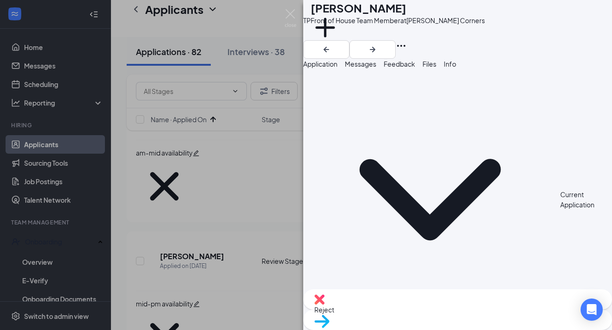
click at [338, 68] on span "Application" at bounding box center [320, 64] width 34 height 8
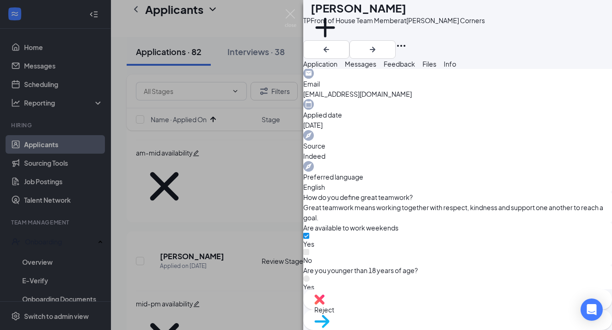
scroll to position [647, 0]
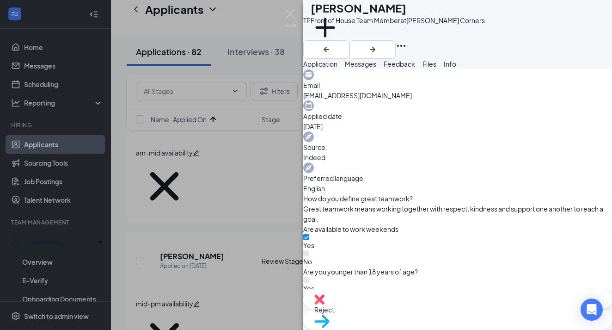
click at [358, 40] on div "Add a tag" at bounding box center [398, 32] width 174 height 15
click at [340, 41] on button "Add a tag" at bounding box center [325, 32] width 29 height 39
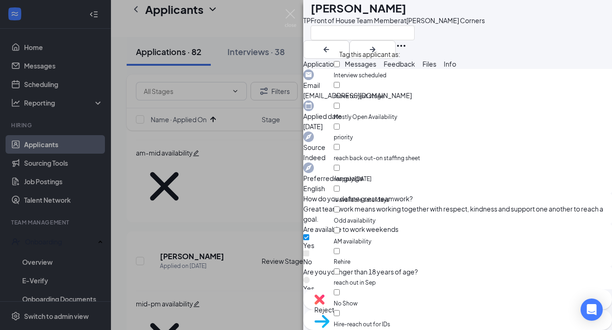
scroll to position [55, 0]
click at [423, 204] on div "Odd availability" at bounding box center [394, 214] width 121 height 21
checkbox input "true"
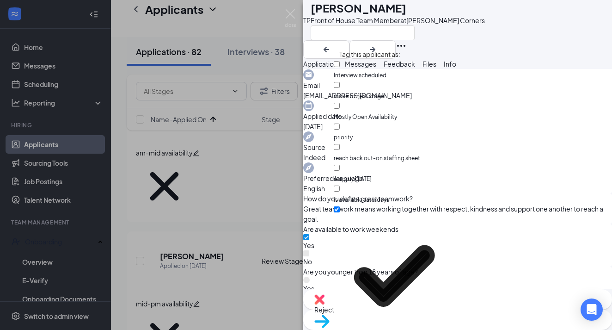
click at [286, 131] on div "TP [PERSON_NAME] Front of House Team Member at [PERSON_NAME] Corners Applicatio…" at bounding box center [306, 165] width 612 height 330
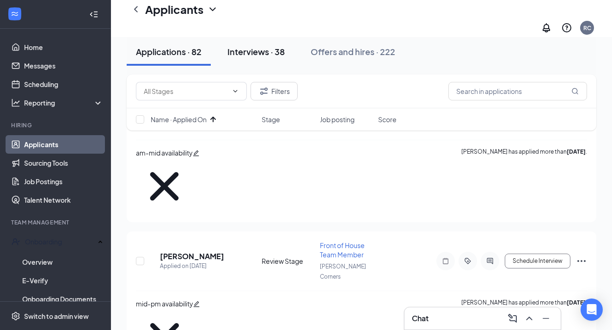
click at [269, 49] on div "Interviews · 38" at bounding box center [256, 52] width 57 height 12
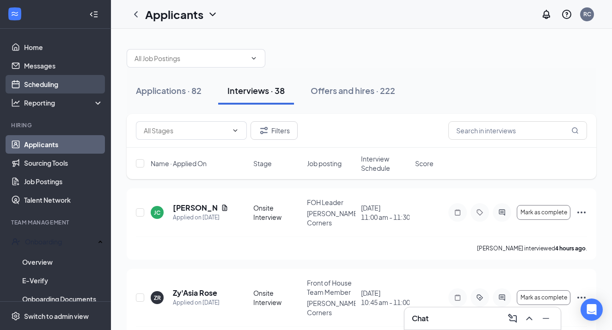
click at [35, 80] on link "Scheduling" at bounding box center [63, 84] width 79 height 19
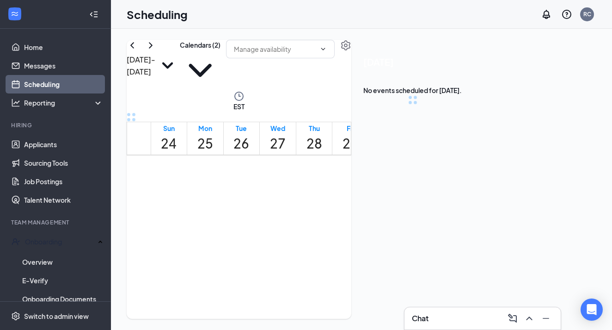
scroll to position [455, 0]
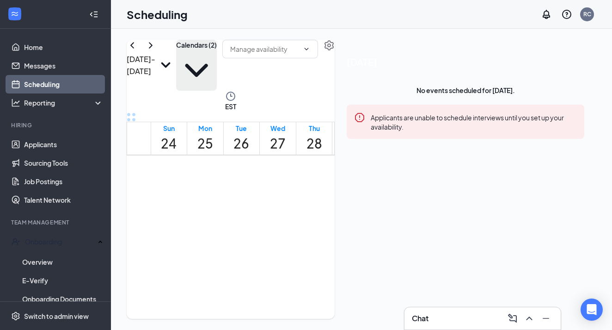
click at [217, 61] on button "Calendars (2)" at bounding box center [196, 65] width 41 height 51
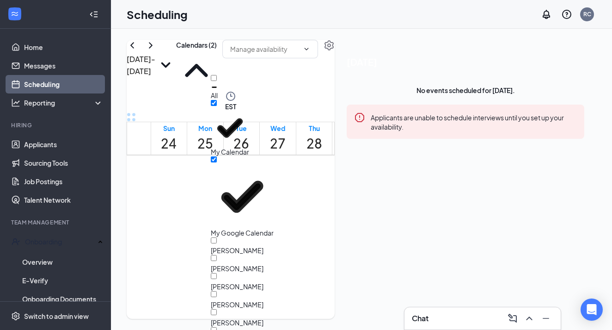
scroll to position [105, 0]
checkbox input "true"
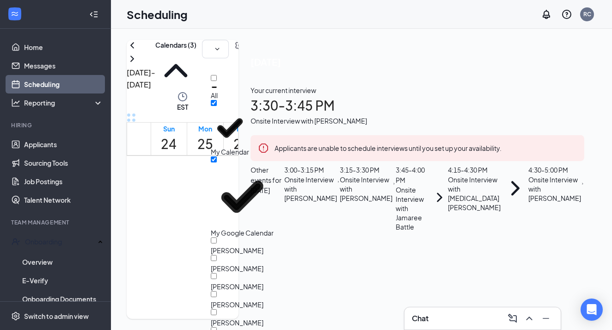
click at [337, 175] on div "3:00 - 3:15 PM" at bounding box center [310, 170] width 53 height 10
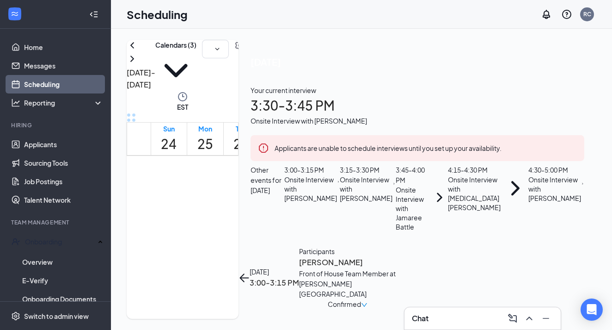
click at [396, 256] on h3 "[PERSON_NAME]" at bounding box center [347, 262] width 97 height 12
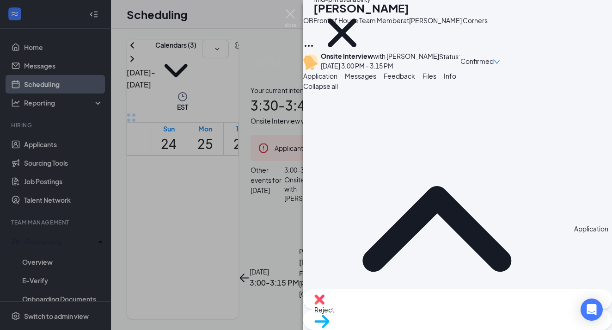
click at [399, 309] on div "Reject" at bounding box center [457, 299] width 309 height 20
checkbox input "true"
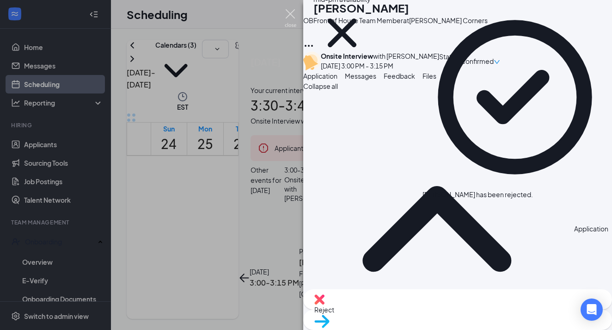
click at [295, 14] on img at bounding box center [291, 18] width 12 height 18
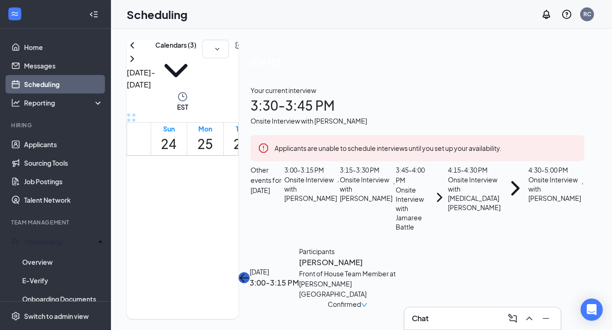
click at [250, 272] on button "back-button" at bounding box center [244, 277] width 11 height 11
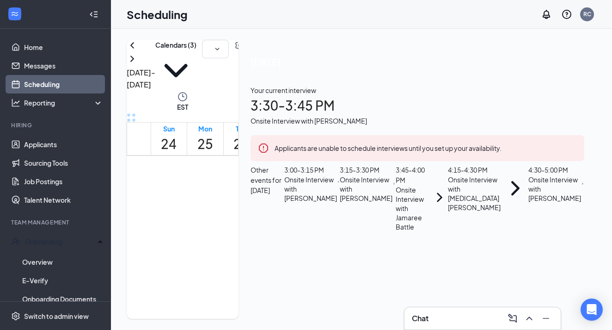
scroll to position [62, 0]
click at [393, 203] on div "Onsite Interview with [PERSON_NAME]" at bounding box center [366, 189] width 53 height 28
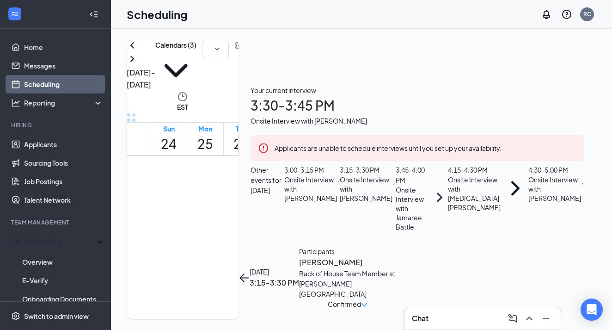
scroll to position [18, 0]
click at [396, 256] on h3 "[PERSON_NAME]" at bounding box center [347, 262] width 97 height 12
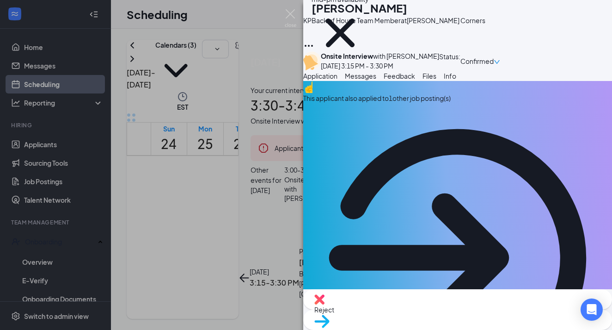
click at [402, 309] on div "Reject" at bounding box center [457, 299] width 309 height 20
checkbox input "true"
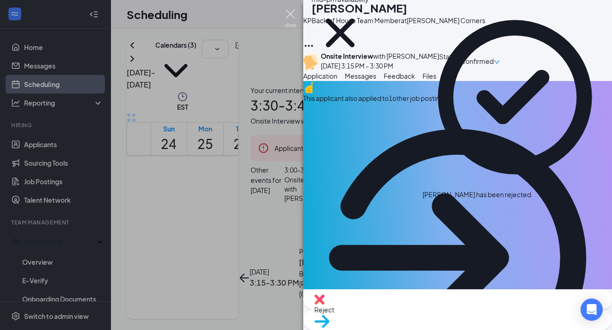
click at [291, 12] on img at bounding box center [291, 18] width 12 height 18
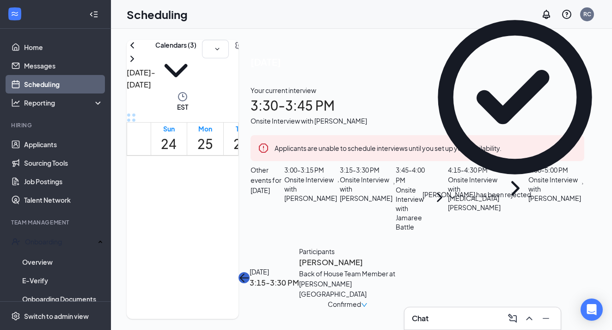
click at [250, 272] on icon "ArrowLeft" at bounding box center [244, 277] width 11 height 11
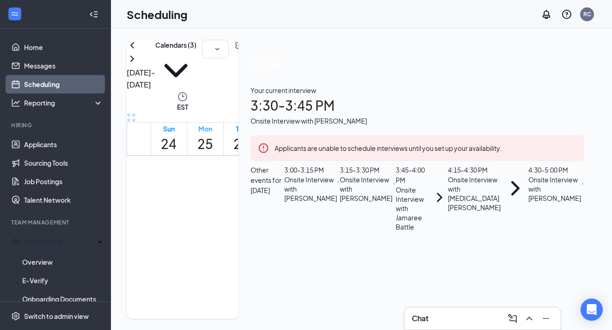
scroll to position [160, 0]
click at [33, 88] on link "Scheduling" at bounding box center [63, 84] width 79 height 19
checkbox input "false"
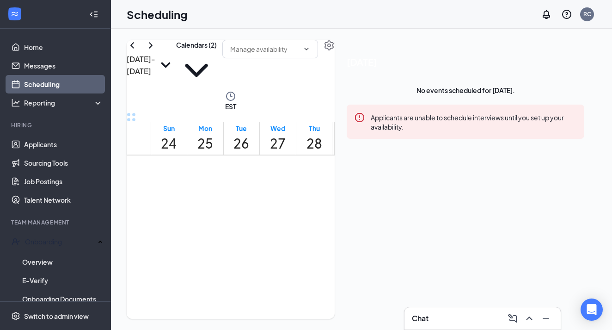
click at [217, 73] on div "Calendars (2)" at bounding box center [196, 65] width 41 height 51
click at [217, 64] on icon "ChevronDown" at bounding box center [196, 70] width 41 height 41
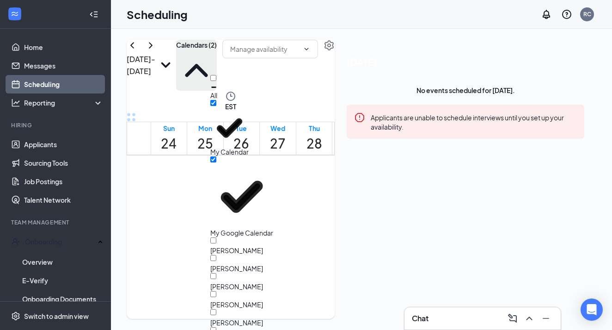
click at [286, 309] on div "[PERSON_NAME]" at bounding box center [251, 318] width 83 height 18
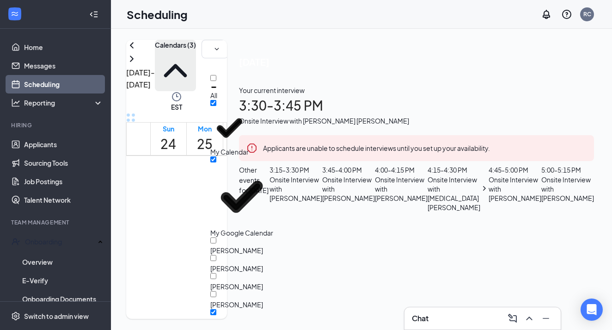
click at [216, 309] on input "[PERSON_NAME]" at bounding box center [213, 312] width 6 height 6
checkbox input "true"
click at [181, 27] on div "Scheduling RC" at bounding box center [361, 14] width 501 height 29
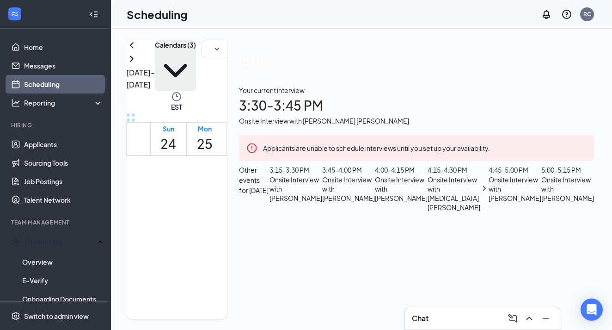
click at [196, 61] on icon "ChevronDown" at bounding box center [175, 70] width 41 height 41
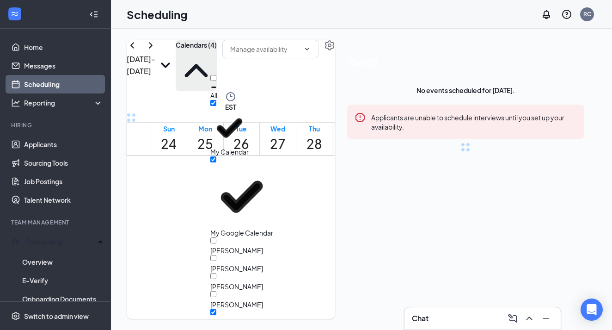
checkbox input "true"
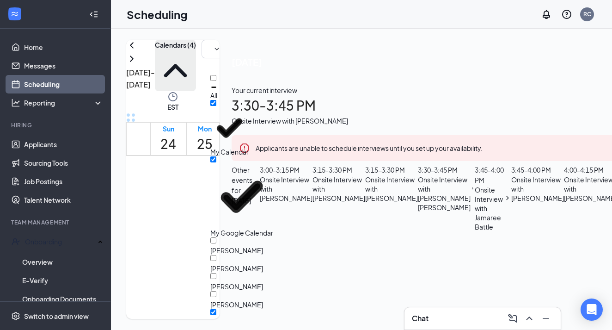
checkbox input "false"
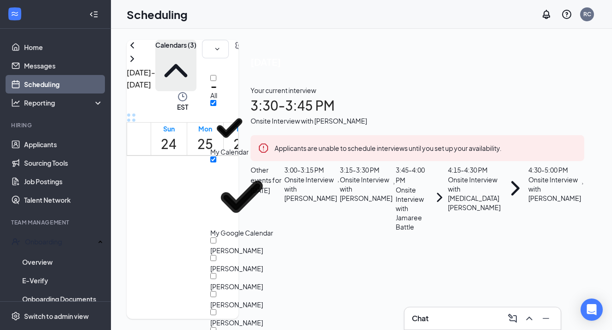
click at [197, 61] on icon "ChevronUp" at bounding box center [175, 70] width 41 height 41
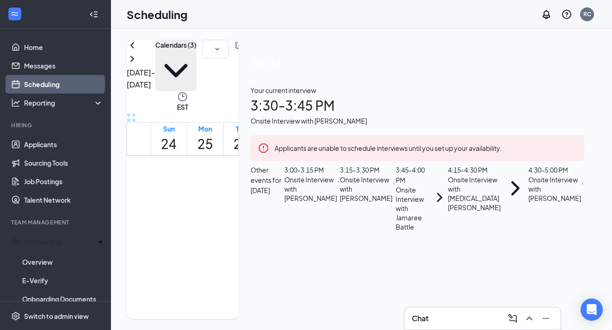
click at [197, 65] on icon "ChevronDown" at bounding box center [175, 70] width 41 height 41
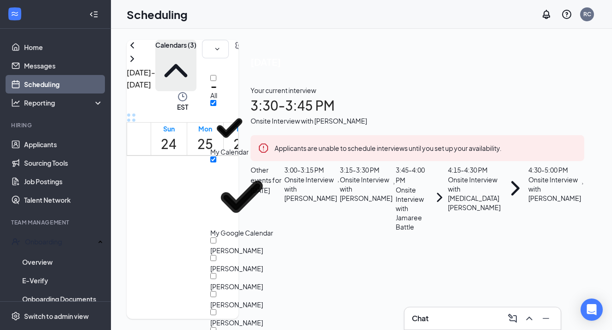
click at [476, 126] on div "Your current interview 3:30 - 3:45 PM Onsite Interview with [PERSON_NAME]" at bounding box center [418, 105] width 334 height 41
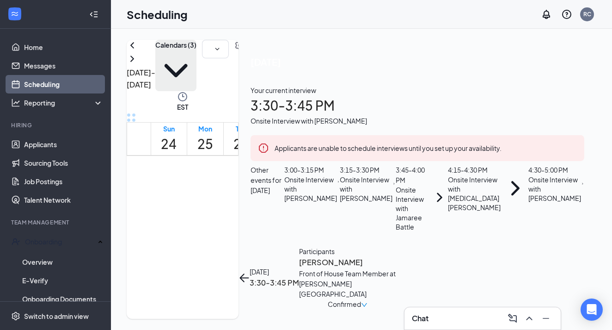
click at [396, 256] on h3 "[PERSON_NAME]" at bounding box center [347, 262] width 97 height 12
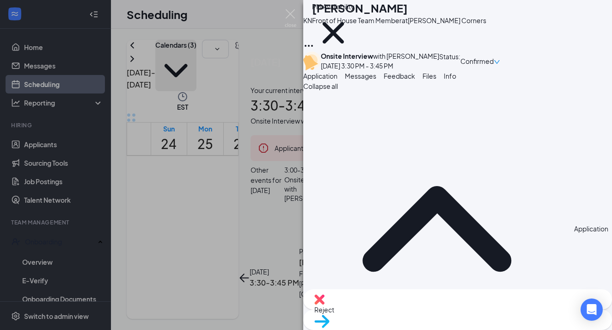
click at [414, 310] on span "Reject" at bounding box center [458, 309] width 287 height 10
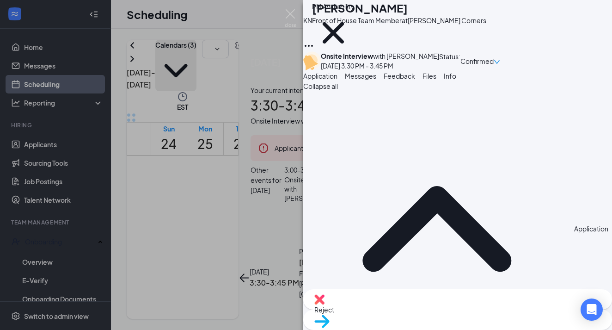
checkbox input "true"
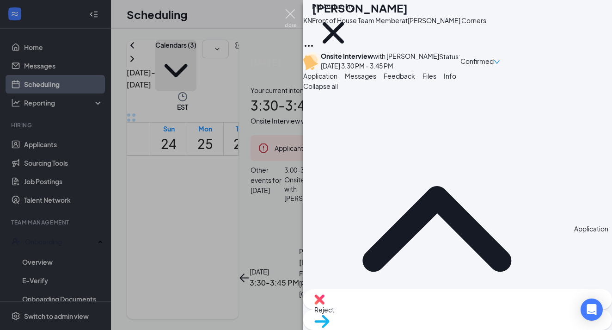
click at [294, 18] on img at bounding box center [291, 18] width 12 height 18
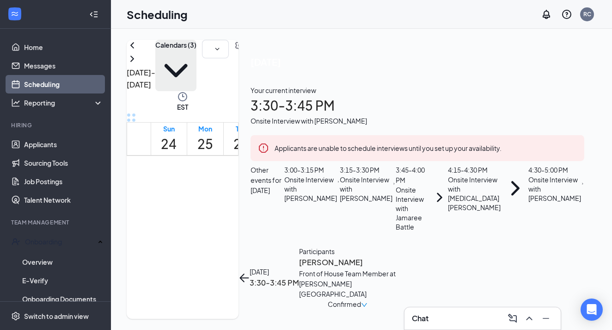
click at [197, 63] on button "Calendars (3)" at bounding box center [175, 65] width 41 height 51
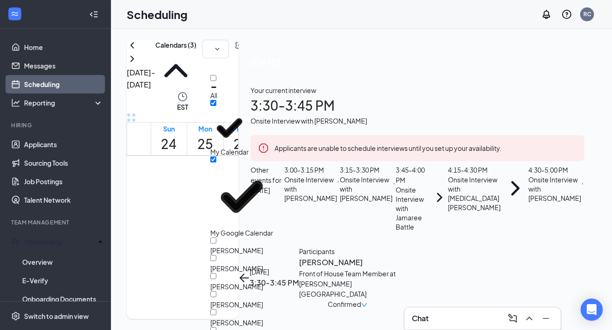
click at [263, 318] on div "[PERSON_NAME]" at bounding box center [236, 322] width 53 height 9
click at [216, 309] on input "[PERSON_NAME]" at bounding box center [213, 312] width 6 height 6
click at [225, 318] on div at bounding box center [236, 318] width 53 height 0
click at [216, 309] on input "[PERSON_NAME]" at bounding box center [213, 312] width 6 height 6
click at [294, 309] on div "[PERSON_NAME]" at bounding box center [251, 318] width 83 height 18
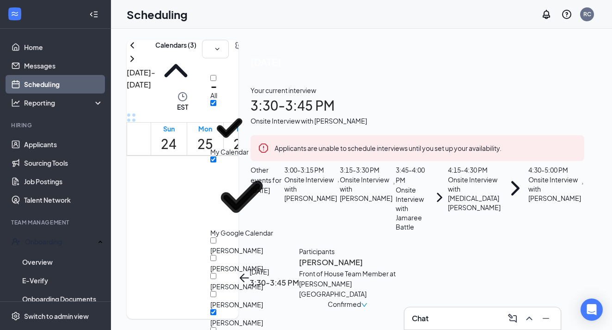
checkbox input "true"
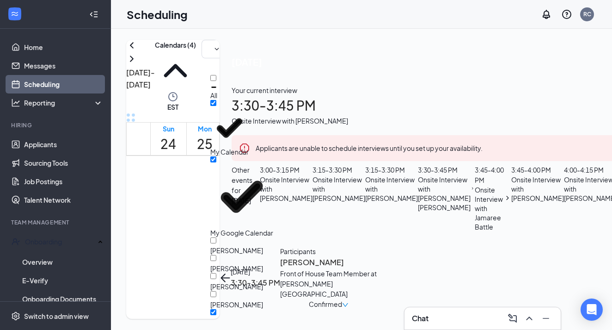
checkbox input "false"
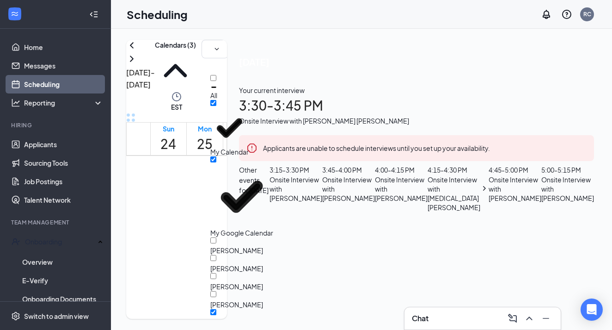
click at [216, 309] on input "[PERSON_NAME]" at bounding box center [213, 312] width 6 height 6
checkbox input "true"
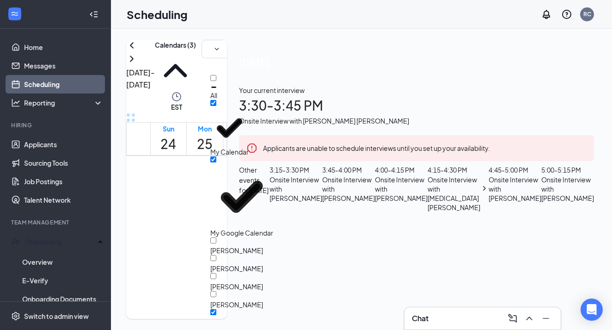
checkbox input "true"
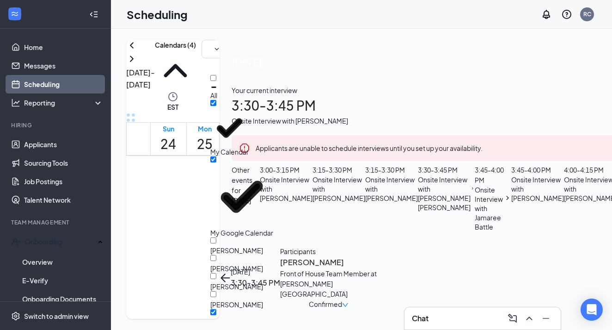
click at [216, 309] on input "[PERSON_NAME]" at bounding box center [213, 312] width 6 height 6
checkbox input "false"
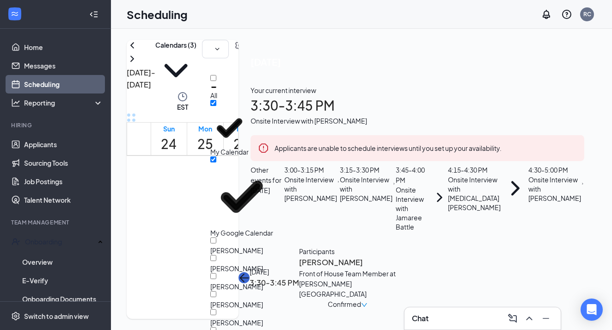
click at [250, 272] on button "back-button" at bounding box center [244, 277] width 11 height 11
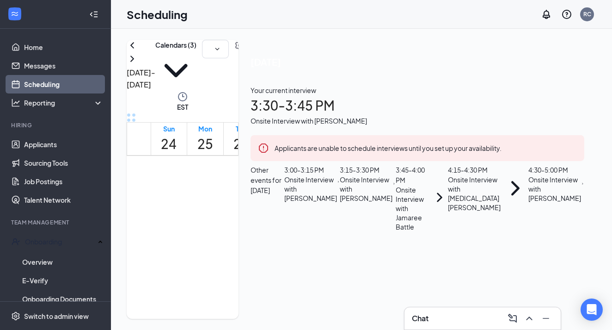
scroll to position [62, 0]
click at [38, 51] on link "Home" at bounding box center [63, 47] width 79 height 19
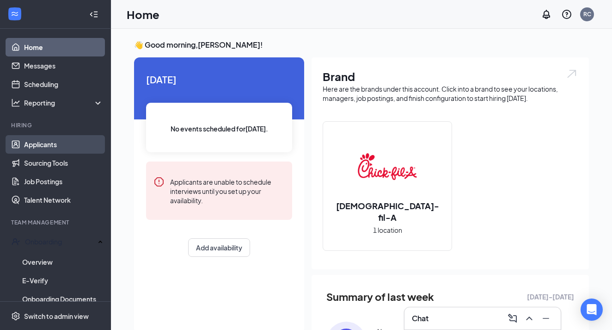
click at [79, 145] on link "Applicants" at bounding box center [63, 144] width 79 height 19
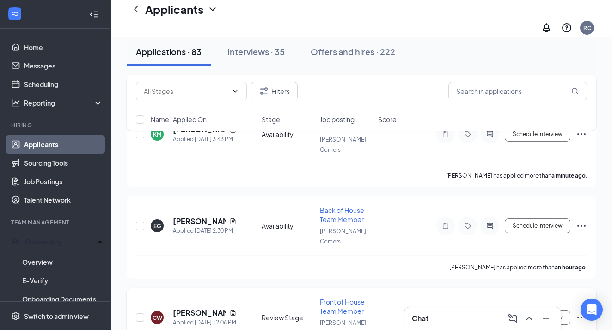
scroll to position [127, 0]
click at [238, 49] on div "Interviews · 35" at bounding box center [256, 52] width 57 height 12
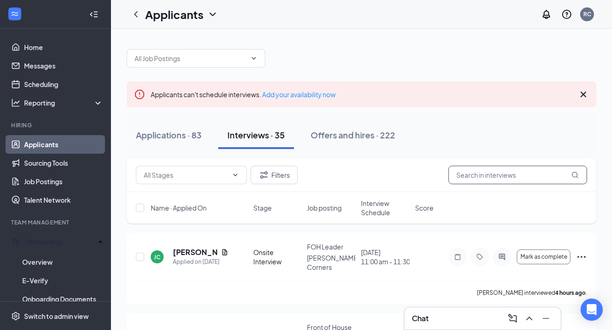
click at [460, 174] on input "text" at bounding box center [518, 175] width 139 height 19
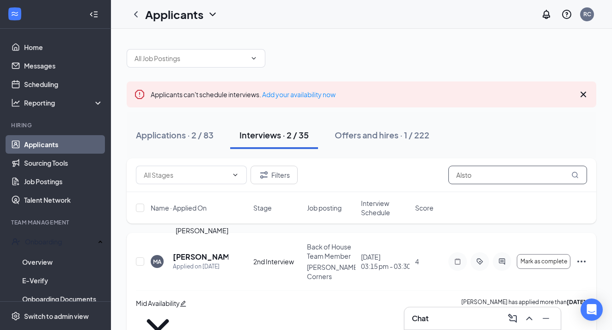
type input "Alsto"
click at [210, 254] on h5 "[PERSON_NAME]" at bounding box center [201, 257] width 56 height 10
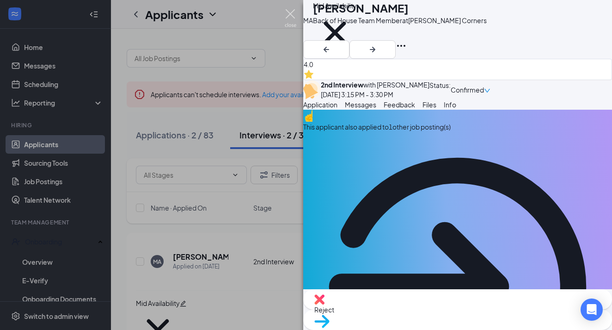
click at [290, 13] on img at bounding box center [291, 18] width 12 height 18
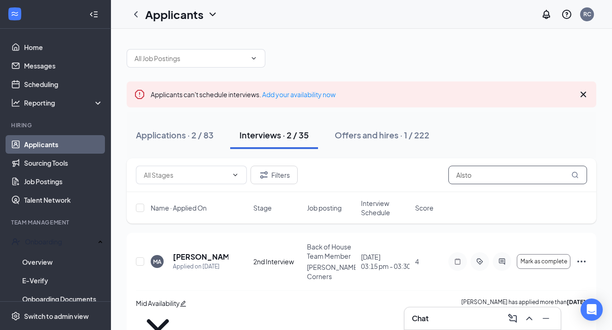
click at [500, 177] on input "Alsto" at bounding box center [518, 175] width 139 height 19
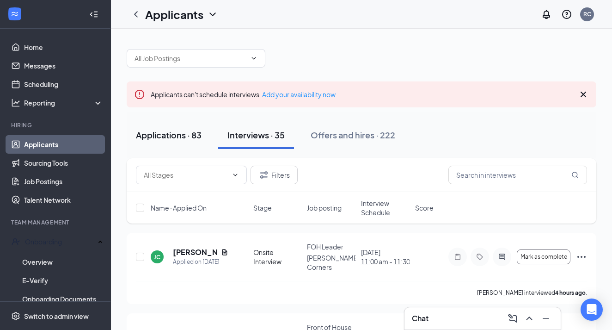
click at [151, 134] on div "Applications · 83" at bounding box center [169, 135] width 66 height 12
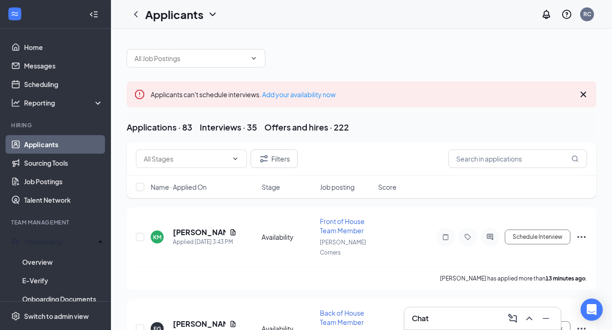
scroll to position [29, 0]
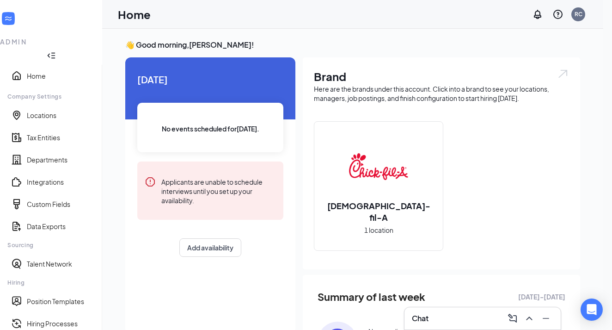
scroll to position [9, 0]
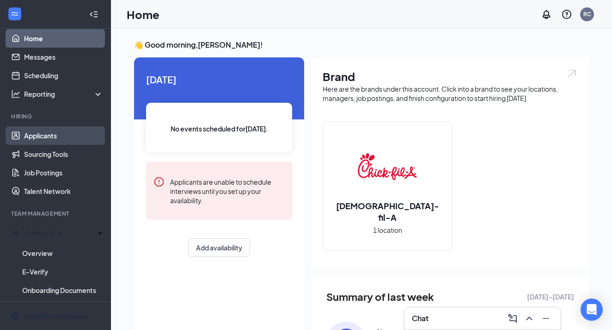
click at [35, 143] on link "Applicants" at bounding box center [63, 135] width 79 height 19
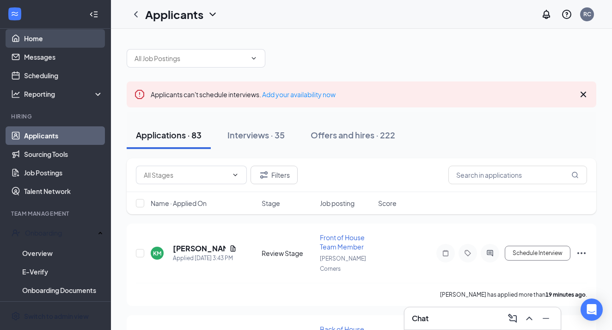
click at [48, 43] on link "Home" at bounding box center [63, 38] width 79 height 19
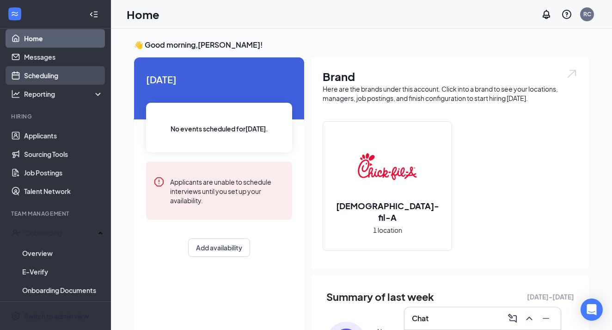
click at [43, 70] on link "Scheduling" at bounding box center [63, 75] width 79 height 19
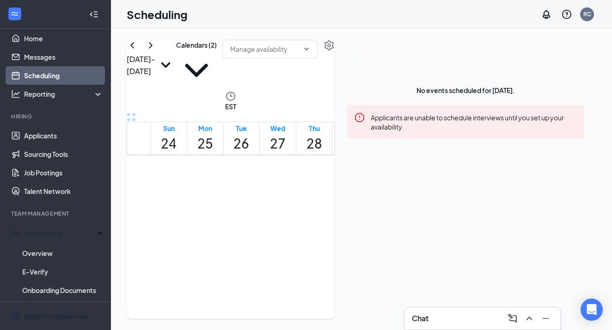
scroll to position [455, 0]
click at [217, 61] on button "Calendars (2)" at bounding box center [196, 65] width 41 height 51
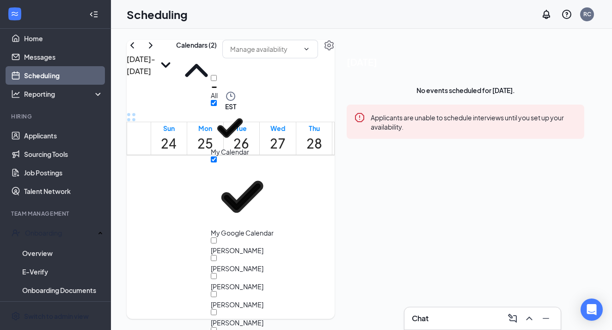
scroll to position [66, 0]
checkbox input "true"
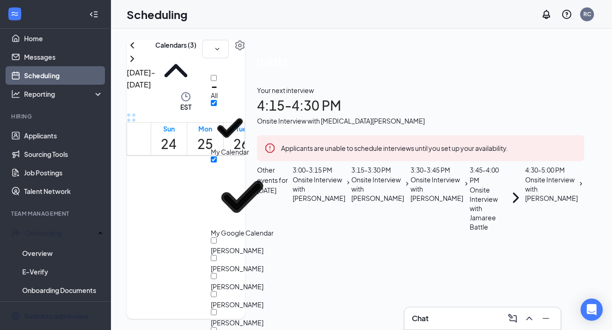
scroll to position [160, 0]
click at [507, 231] on div "Onsite Interview with Jamaree Battle" at bounding box center [488, 208] width 37 height 46
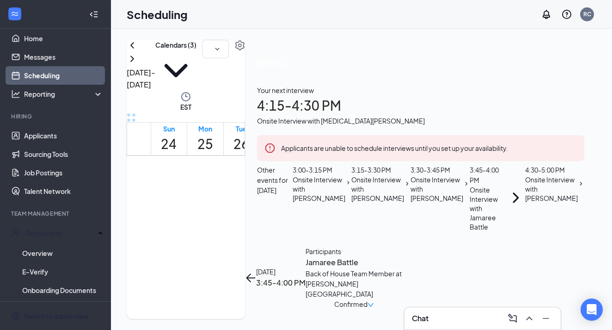
click at [403, 256] on h3 "Jamaree Battle" at bounding box center [354, 262] width 97 height 12
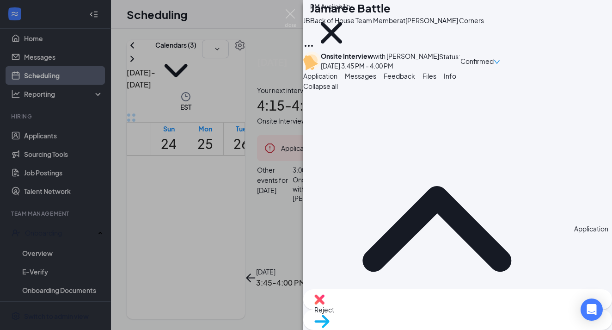
click at [404, 309] on div "Reject" at bounding box center [457, 299] width 309 height 20
checkbox input "true"
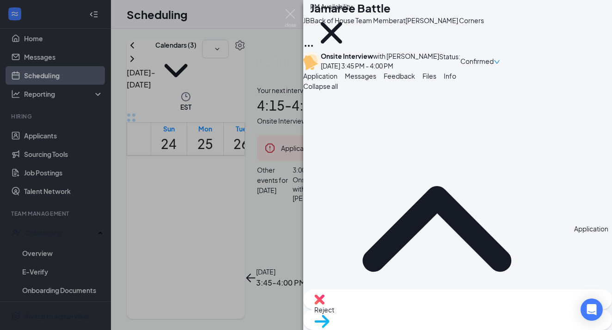
click at [410, 308] on span "Reject" at bounding box center [458, 309] width 287 height 10
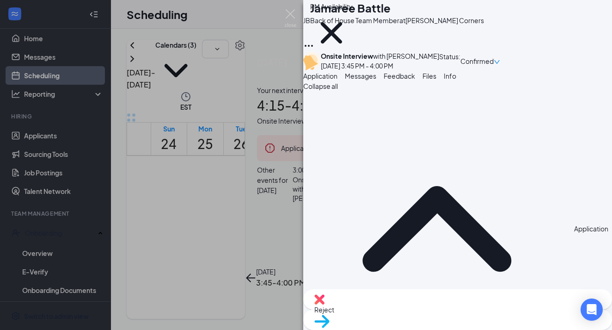
checkbox input "true"
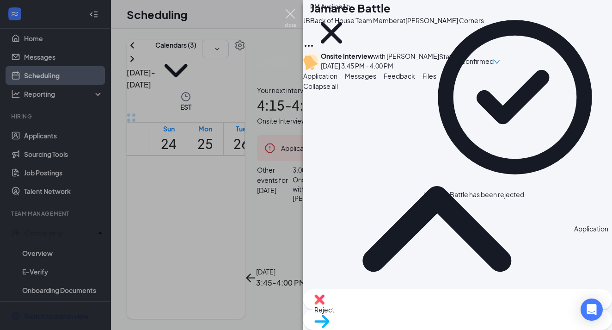
click at [291, 13] on img at bounding box center [291, 18] width 12 height 18
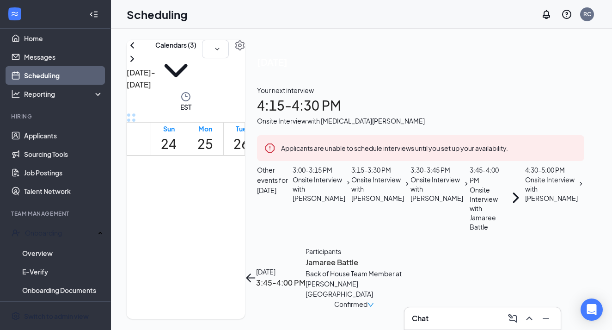
click at [306, 246] on div "[DATE] 3:45-4:00 PM" at bounding box center [275, 277] width 61 height 63
click at [256, 272] on icon "ArrowLeft" at bounding box center [250, 277] width 11 height 11
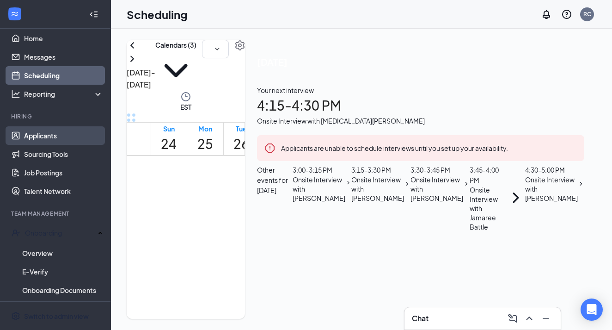
click at [41, 139] on link "Applicants" at bounding box center [63, 135] width 79 height 19
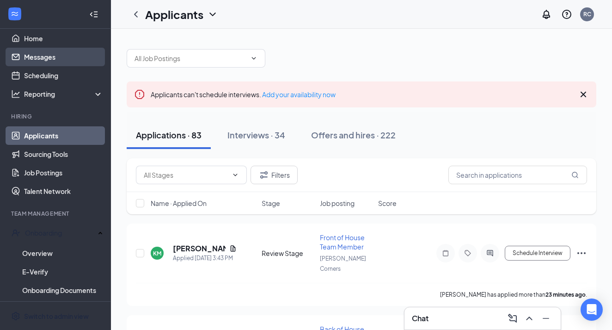
click at [71, 57] on link "Messages" at bounding box center [63, 57] width 79 height 19
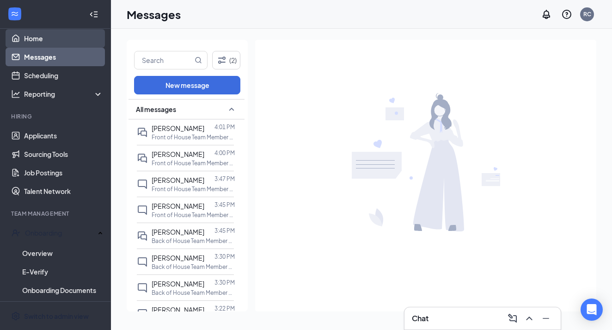
click at [54, 38] on link "Home" at bounding box center [63, 38] width 79 height 19
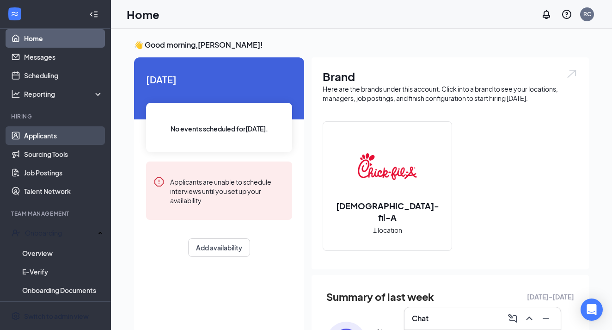
click at [52, 140] on link "Applicants" at bounding box center [63, 135] width 79 height 19
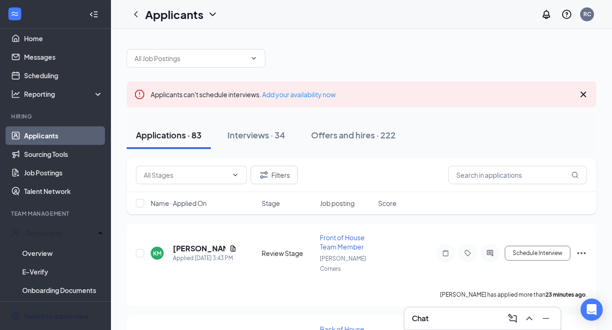
click at [584, 93] on icon "Cross" at bounding box center [584, 95] width 6 height 6
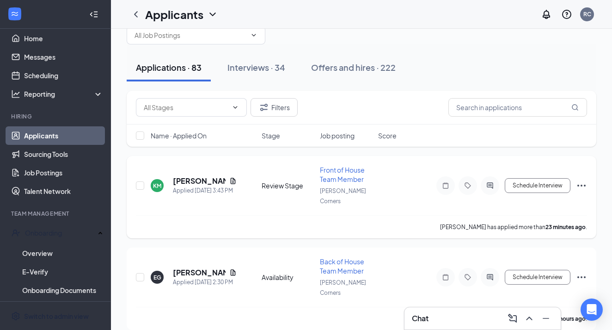
scroll to position [24, 0]
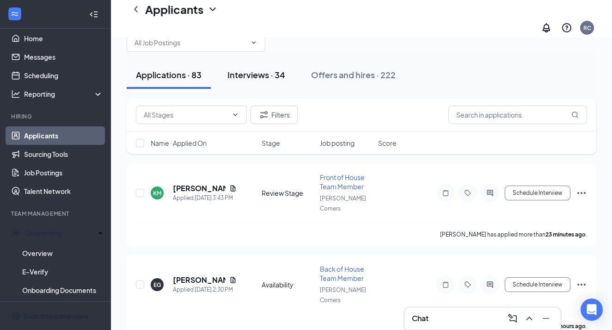
click at [256, 69] on div "Interviews · 34" at bounding box center [257, 75] width 58 height 12
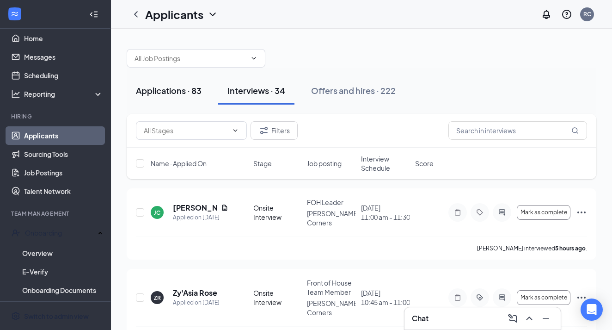
click at [177, 90] on div "Applications · 83" at bounding box center [169, 91] width 66 height 12
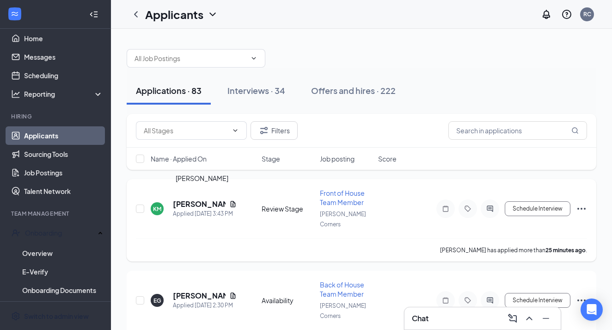
click at [192, 199] on h5 "[PERSON_NAME]" at bounding box center [199, 204] width 53 height 10
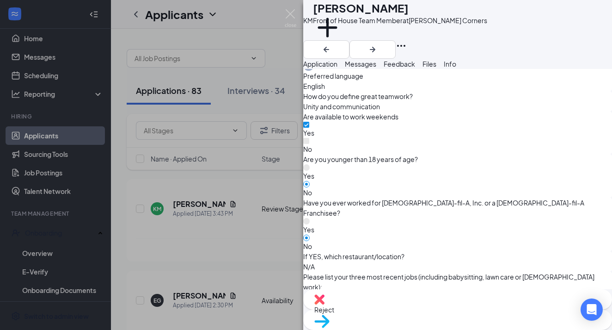
scroll to position [418, 0]
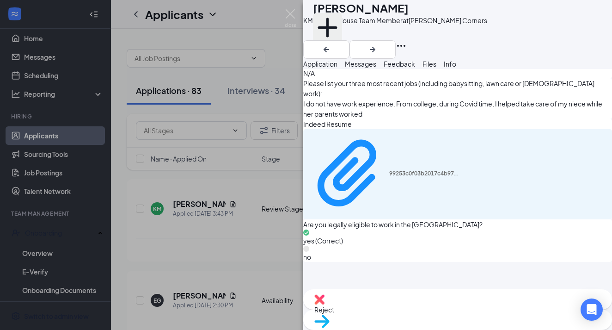
scroll to position [611, 0]
click at [342, 43] on button "Add a tag" at bounding box center [327, 32] width 29 height 39
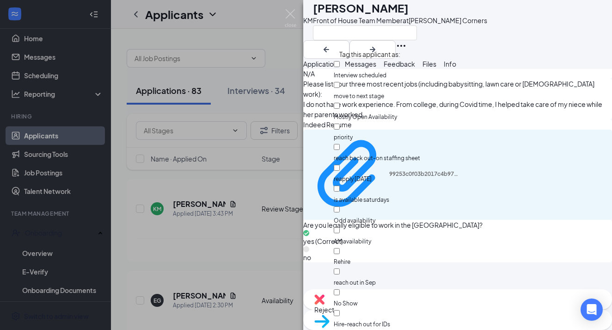
scroll to position [411, 0]
checkbox input "true"
click at [275, 208] on div "KM [PERSON_NAME] Front of House Team Member at [PERSON_NAME] Corners Applicatio…" at bounding box center [306, 165] width 612 height 330
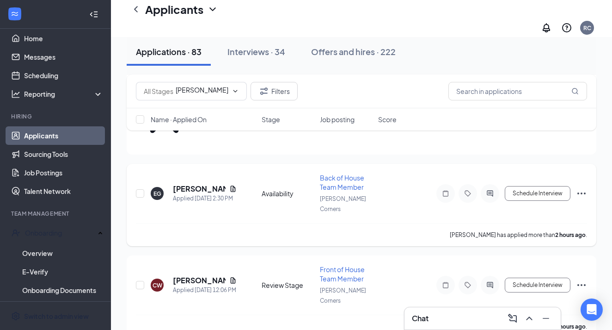
scroll to position [185, 0]
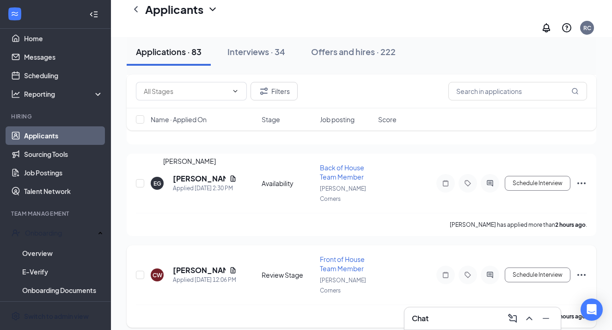
click at [201, 265] on h5 "[PERSON_NAME]" at bounding box center [199, 270] width 53 height 10
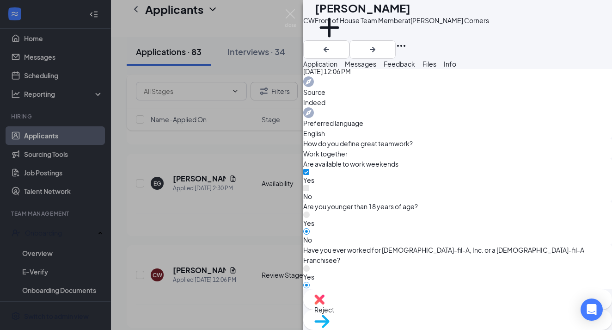
scroll to position [358, 0]
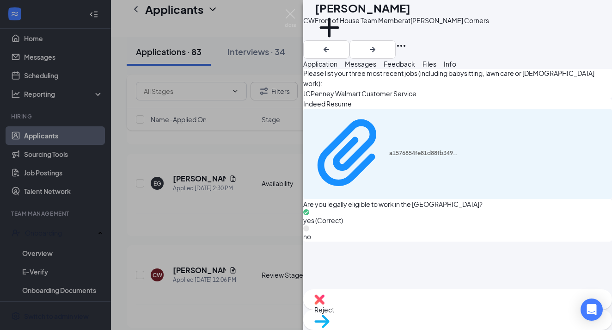
scroll to position [621, 0]
click at [355, 40] on div "Add a tag" at bounding box center [402, 32] width 174 height 15
click at [355, 34] on div "Add a tag" at bounding box center [402, 32] width 174 height 15
click at [344, 42] on button "Add a tag" at bounding box center [329, 32] width 29 height 39
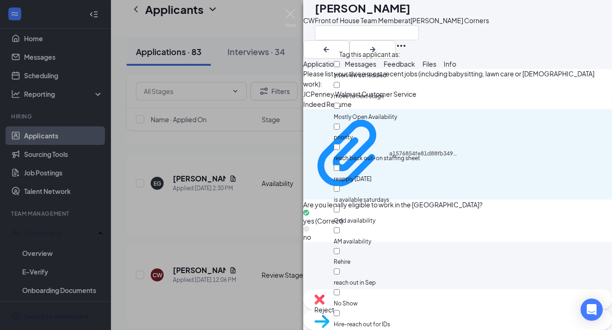
scroll to position [0, 0]
click at [429, 101] on div "Mostly Open Availability" at bounding box center [394, 111] width 121 height 21
checkbox input "true"
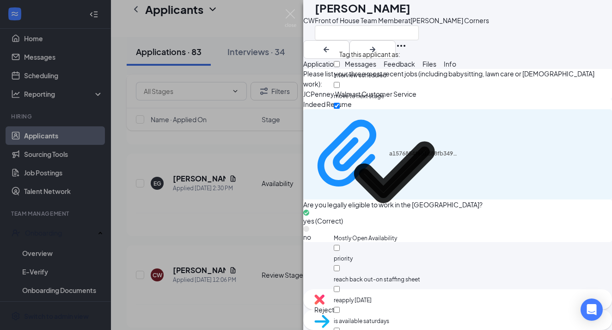
click at [249, 167] on div "CW [PERSON_NAME] Front of House Team Member at [PERSON_NAME] Corners Applicatio…" at bounding box center [306, 165] width 612 height 330
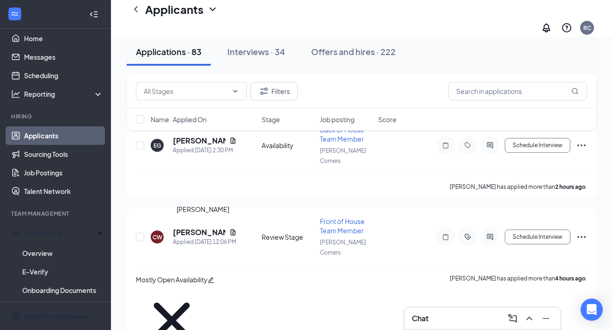
scroll to position [223, 0]
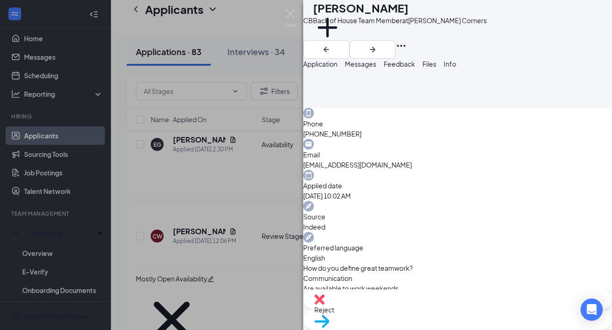
scroll to position [576, 0]
click at [342, 43] on button "Add a tag" at bounding box center [327, 32] width 29 height 39
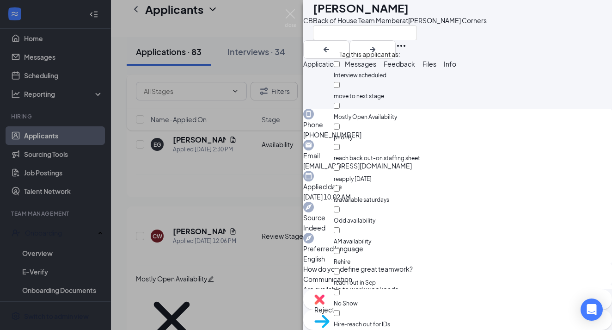
scroll to position [297, 0]
checkbox input "true"
click at [248, 204] on div "[PERSON_NAME] Back of House Team Member at [PERSON_NAME] Corners Application Me…" at bounding box center [306, 165] width 612 height 330
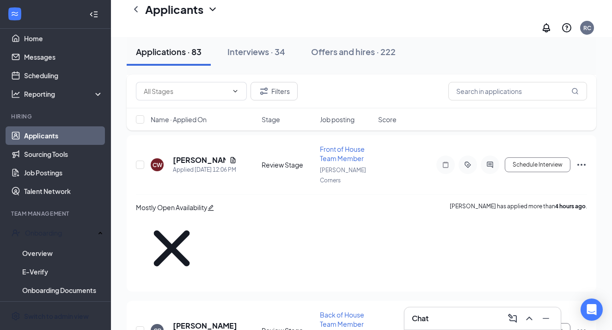
scroll to position [303, 0]
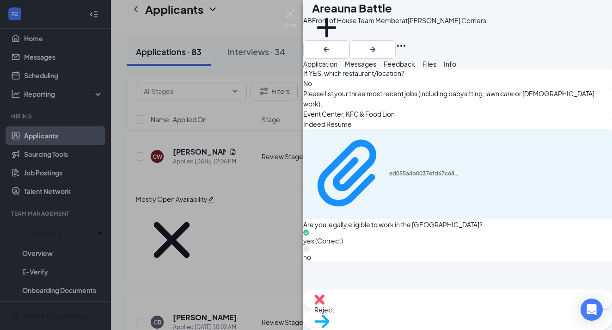
scroll to position [600, 0]
click at [325, 304] on img at bounding box center [320, 299] width 10 height 10
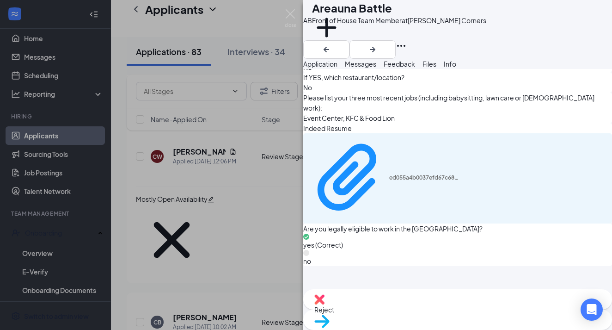
type textarea "a"
type textarea "Applicant is not available to work on weekends"
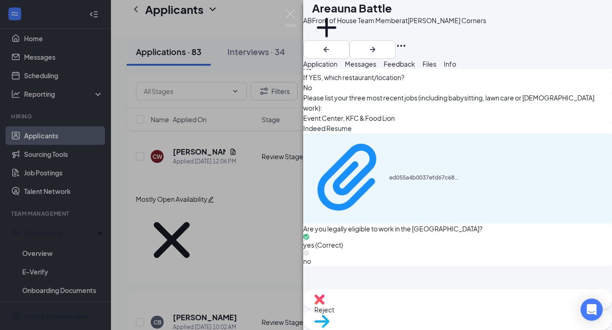
checkbox input "true"
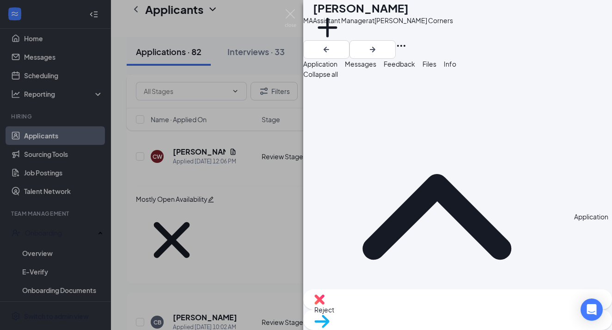
click at [190, 130] on div "MA [PERSON_NAME] Assistant Manager at [PERSON_NAME][GEOGRAPHIC_DATA] Add a tag …" at bounding box center [306, 165] width 612 height 330
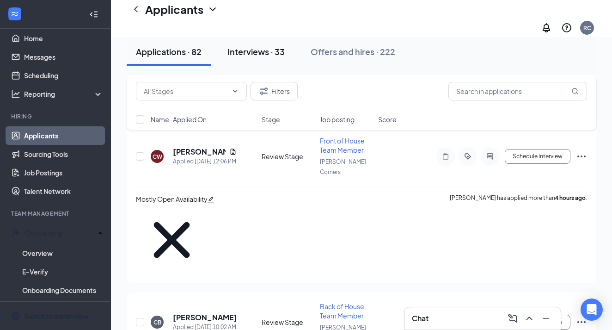
click at [266, 42] on button "Interviews · 33" at bounding box center [256, 52] width 76 height 28
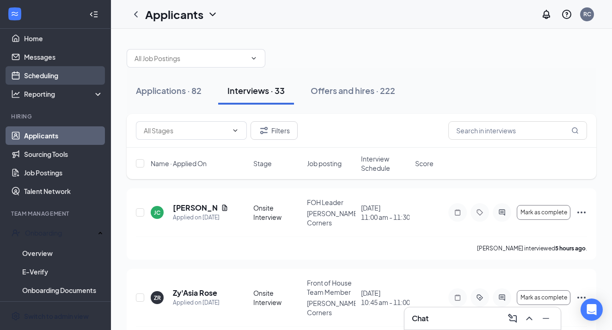
click at [44, 81] on link "Scheduling" at bounding box center [63, 75] width 79 height 19
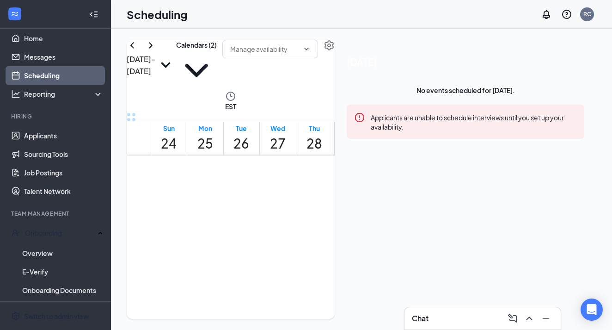
scroll to position [455, 0]
click at [217, 62] on button "Calendars (2)" at bounding box center [196, 65] width 41 height 51
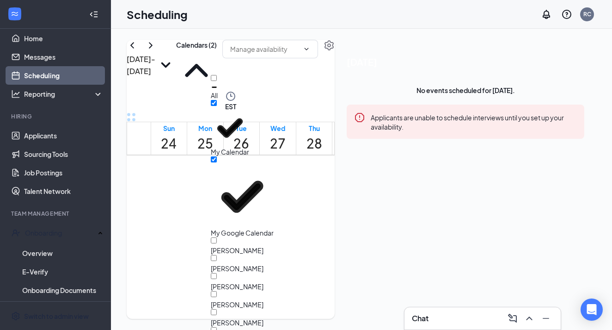
scroll to position [86, 0]
checkbox input "true"
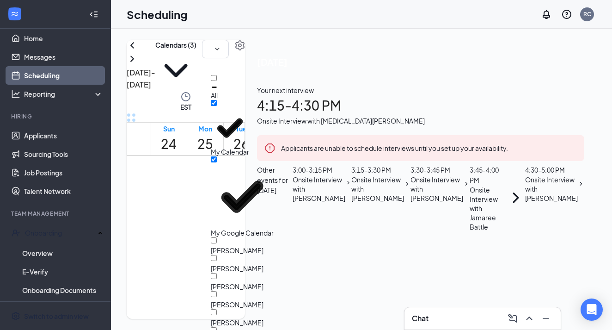
click at [491, 116] on h1 "4:15 - 4:30 PM" at bounding box center [420, 105] width 327 height 20
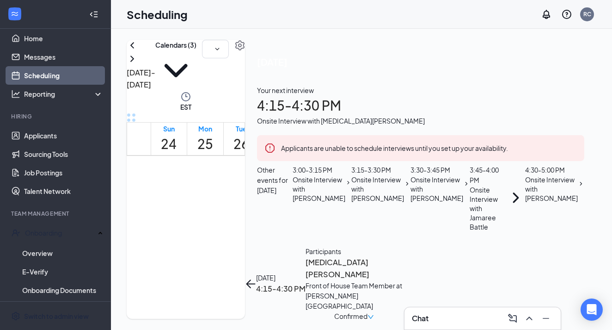
click at [403, 256] on h3 "[MEDICAL_DATA][PERSON_NAME]" at bounding box center [354, 268] width 97 height 24
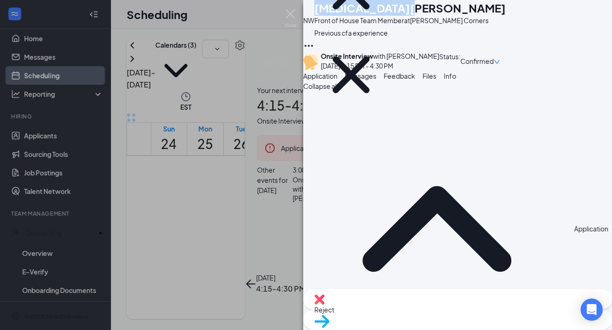
drag, startPoint x: 334, startPoint y: 16, endPoint x: 411, endPoint y: 13, distance: 77.3
click at [411, 13] on h1 "[MEDICAL_DATA][PERSON_NAME]" at bounding box center [410, 8] width 191 height 16
copy h1 "[MEDICAL_DATA][PERSON_NAME]"
drag, startPoint x: 347, startPoint y: 191, endPoint x: 393, endPoint y: 190, distance: 45.3
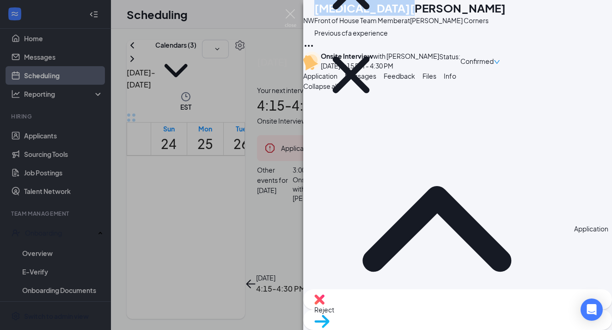
copy span "[PHONE_NUMBER]"
drag, startPoint x: 471, startPoint y: 192, endPoint x: 552, endPoint y: 197, distance: 81.1
copy span "[EMAIL_ADDRESS][DOMAIN_NAME]"
click at [291, 15] on img at bounding box center [291, 18] width 12 height 18
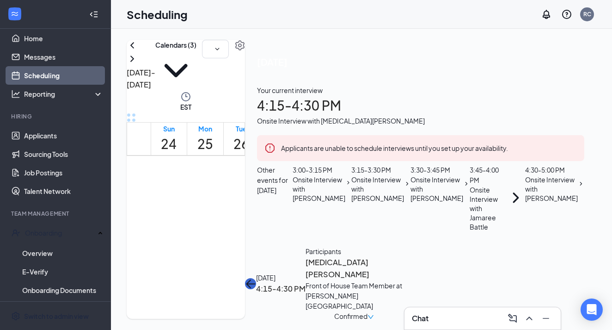
click at [256, 278] on button "back-button" at bounding box center [250, 283] width 11 height 11
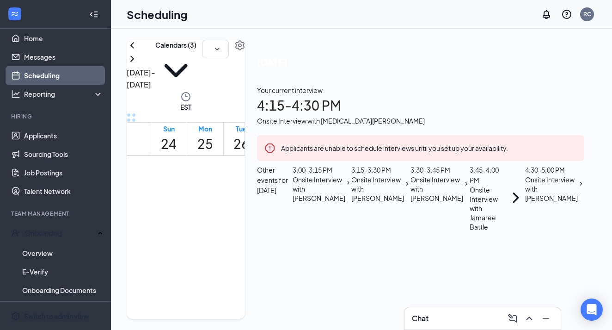
click at [525, 203] on div "Onsite Interview with [PERSON_NAME]" at bounding box center [551, 189] width 53 height 28
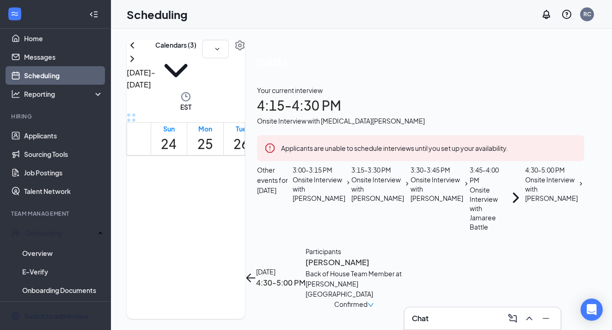
click at [403, 256] on h3 "[PERSON_NAME]" at bounding box center [354, 262] width 97 height 12
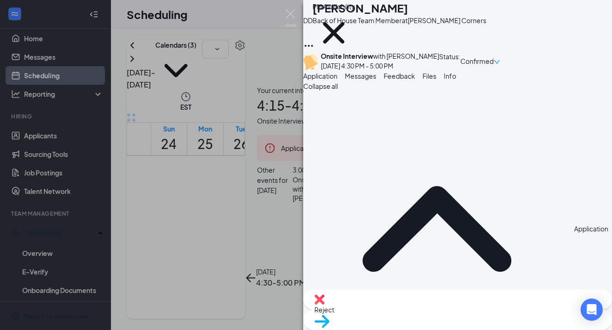
drag, startPoint x: 335, startPoint y: 14, endPoint x: 446, endPoint y: 17, distance: 111.5
click at [446, 16] on div "[PERSON_NAME]" at bounding box center [400, 8] width 174 height 16
copy h1 "[PERSON_NAME]"
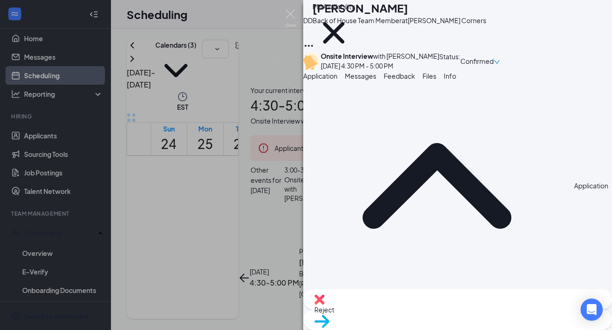
scroll to position [23, 0]
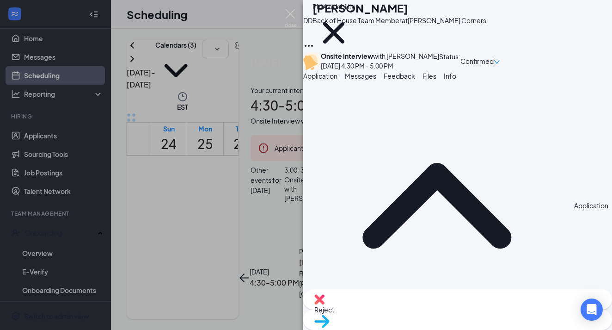
drag, startPoint x: 346, startPoint y: 168, endPoint x: 402, endPoint y: 169, distance: 56.0
copy span "[PHONE_NUMBER]"
drag, startPoint x: 472, startPoint y: 167, endPoint x: 558, endPoint y: 168, distance: 86.5
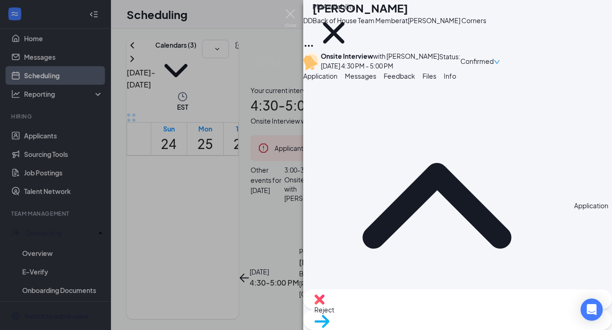
copy span "[EMAIL_ADDRESS][DOMAIN_NAME]"
click at [437, 80] on span "Files" at bounding box center [430, 76] width 14 height 8
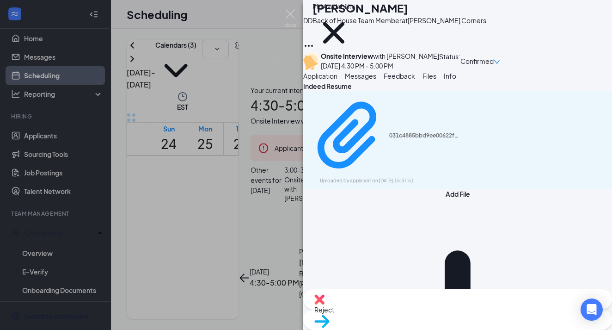
type input "1st interview"
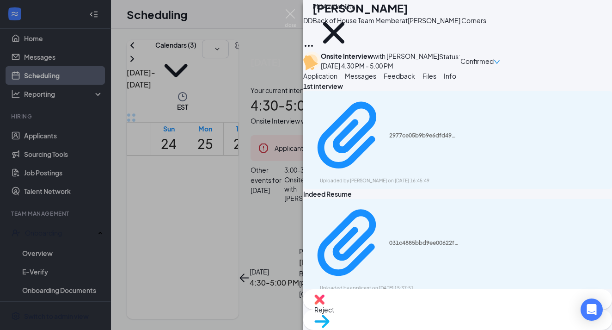
click at [415, 80] on span "Feedback" at bounding box center [399, 76] width 31 height 8
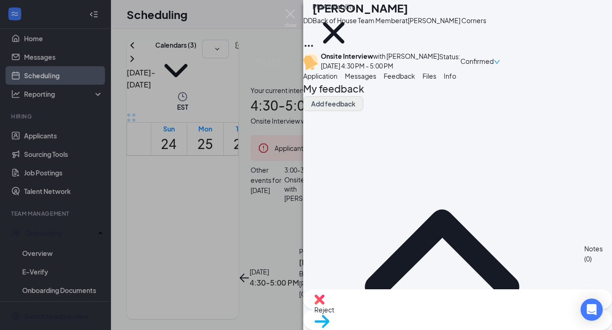
click at [364, 111] on button "Add feedback" at bounding box center [333, 103] width 60 height 15
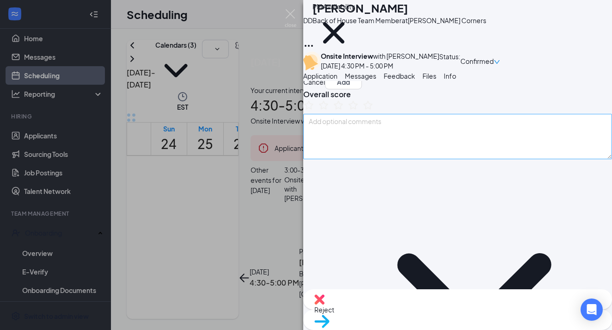
scroll to position [25, 0]
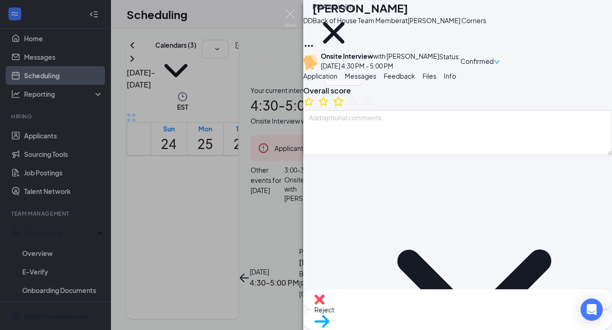
click at [345, 107] on icon "StarBorder" at bounding box center [339, 101] width 12 height 12
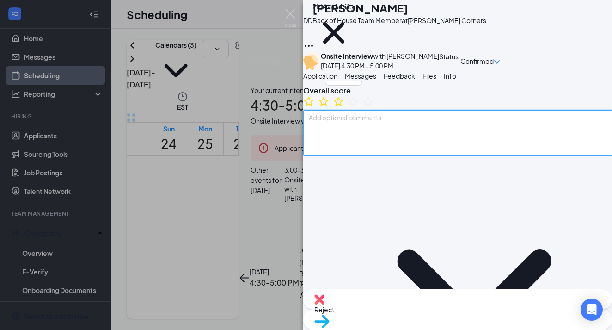
click at [358, 155] on textarea at bounding box center [457, 132] width 309 height 45
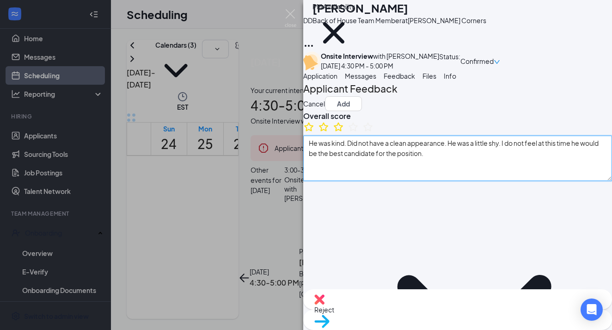
scroll to position [22, 0]
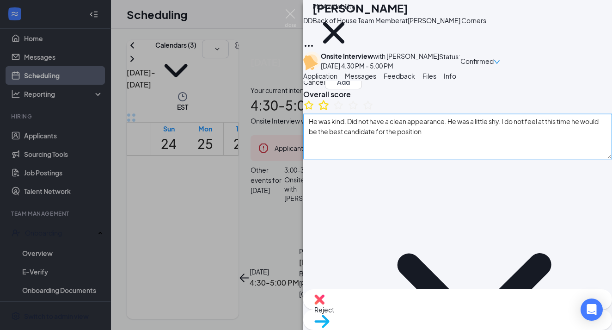
type textarea "He was kind. Did not have a clean appearance. He was a little shy. I do not fee…"
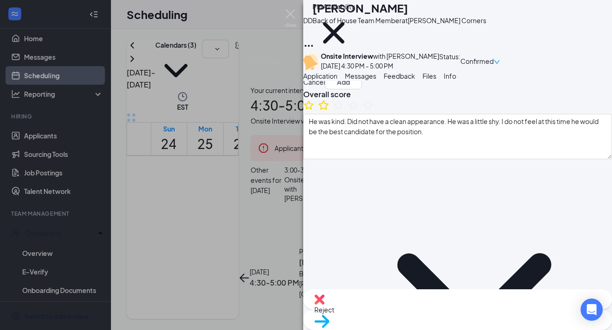
click at [330, 111] on icon "StarBorder" at bounding box center [324, 105] width 12 height 12
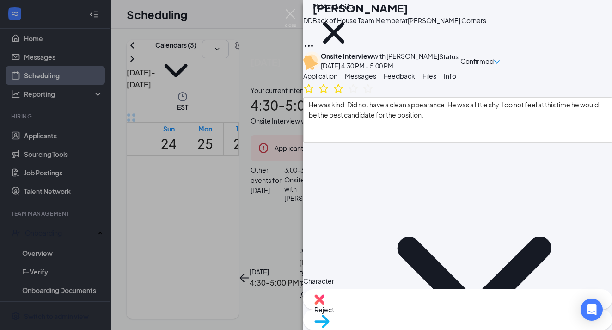
click at [358, 142] on div "Overall score He was kind. Did not have a clean appearance. He was a little shy…" at bounding box center [457, 108] width 309 height 70
click at [345, 94] on icon "StarBorder" at bounding box center [339, 88] width 12 height 12
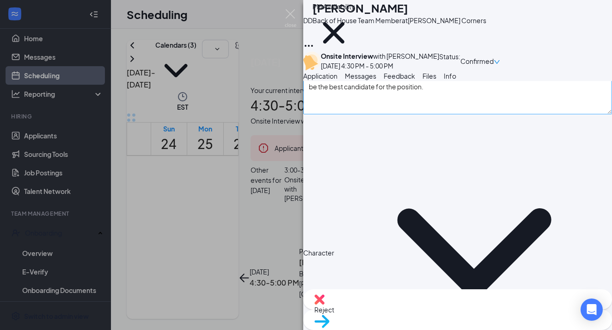
scroll to position [68, 0]
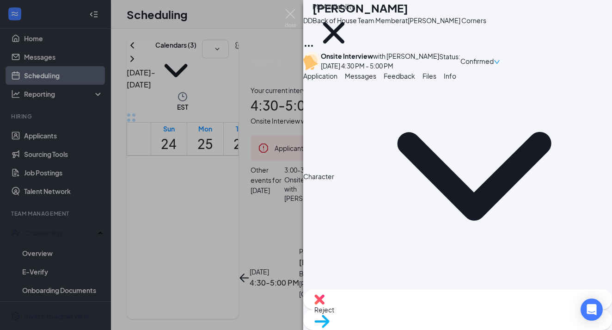
scroll to position [145, 0]
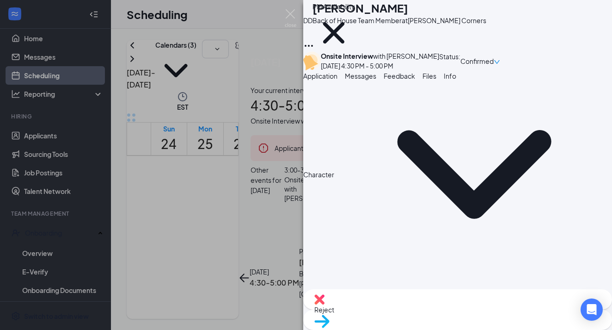
type textarea "Needs improvement on brightness in personality"
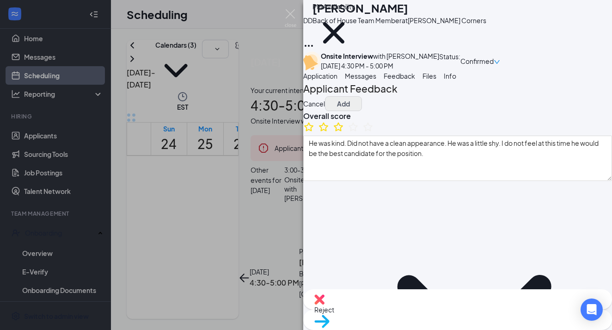
scroll to position [0, 0]
click at [362, 111] on button "Add" at bounding box center [343, 103] width 37 height 15
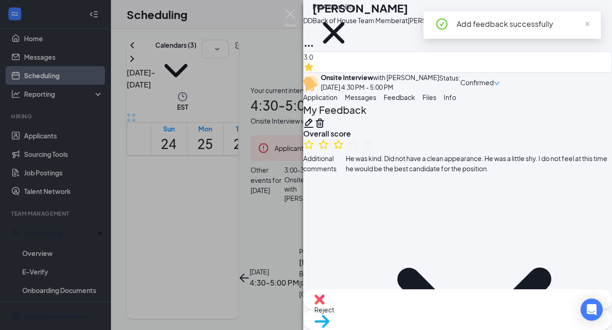
click at [313, 62] on icon "Plus" at bounding box center [313, 62] width 0 height 0
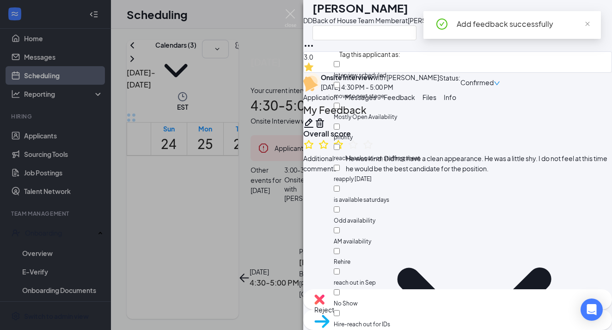
scroll to position [350, 0]
checkbox input "true"
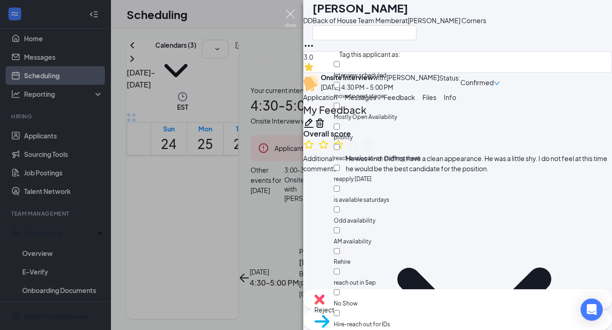
click at [294, 13] on img at bounding box center [291, 18] width 12 height 18
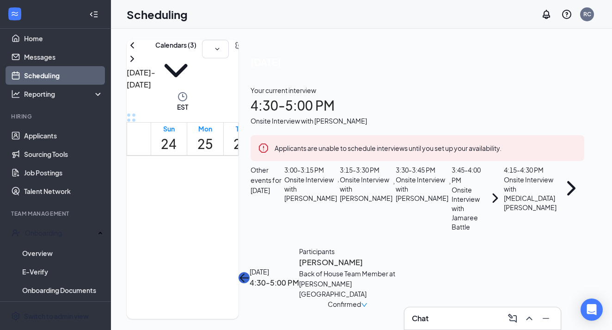
click at [250, 272] on icon "ArrowLeft" at bounding box center [244, 277] width 11 height 11
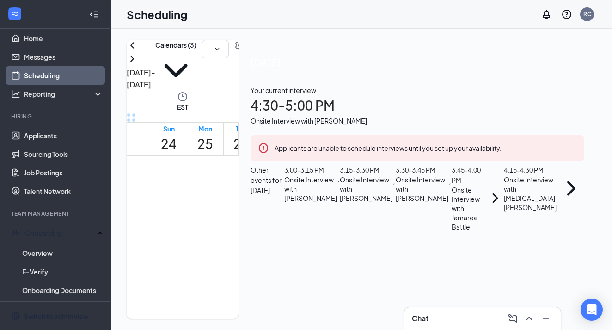
scroll to position [150, 0]
click at [504, 175] on div "4:15 - 4:30 PM" at bounding box center [531, 170] width 55 height 10
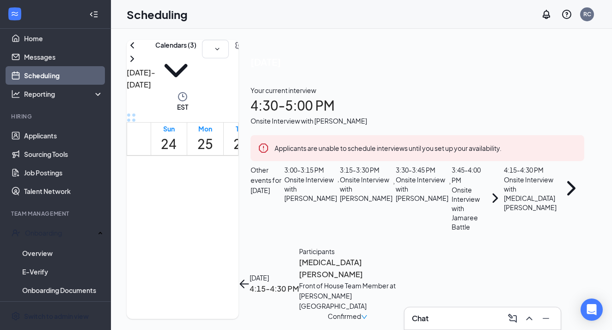
click at [396, 256] on h3 "[MEDICAL_DATA][PERSON_NAME]" at bounding box center [347, 268] width 97 height 24
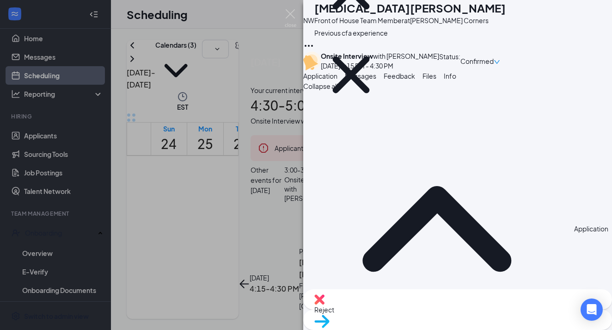
click at [415, 80] on span "Feedback" at bounding box center [399, 76] width 31 height 8
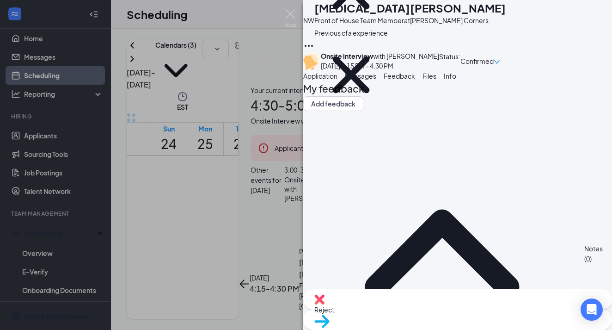
click at [437, 80] on span "Files" at bounding box center [430, 76] width 14 height 8
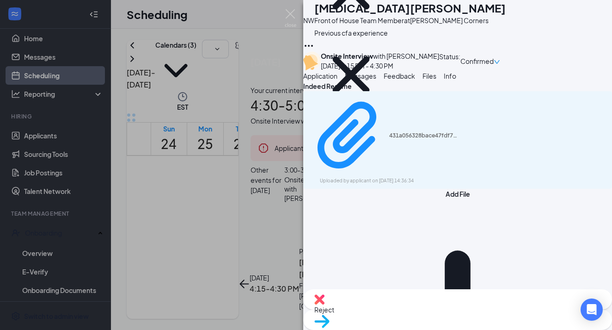
type input "1st interview"
drag, startPoint x: 247, startPoint y: 191, endPoint x: 397, endPoint y: 233, distance: 155.0
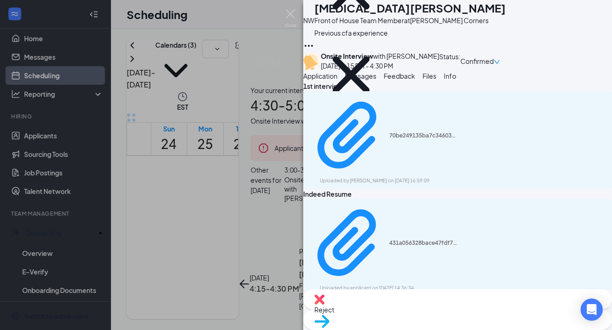
click at [415, 80] on span "Feedback" at bounding box center [399, 76] width 31 height 8
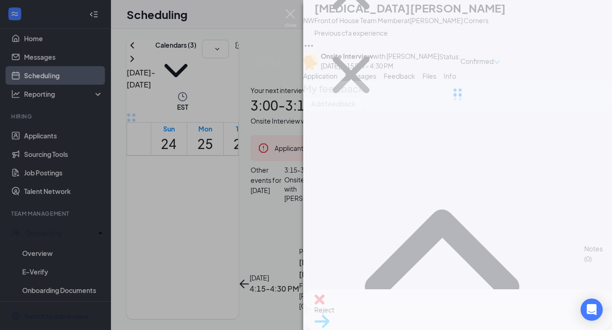
click at [62, 281] on div "NW [MEDICAL_DATA][PERSON_NAME] Front of House Team Member at [PERSON_NAME] Corn…" at bounding box center [306, 165] width 612 height 330
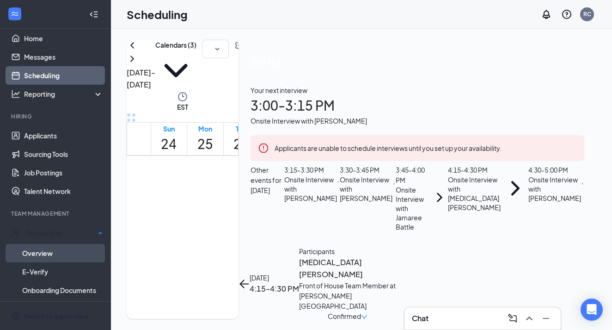
click at [51, 250] on link "Overview" at bounding box center [62, 253] width 81 height 19
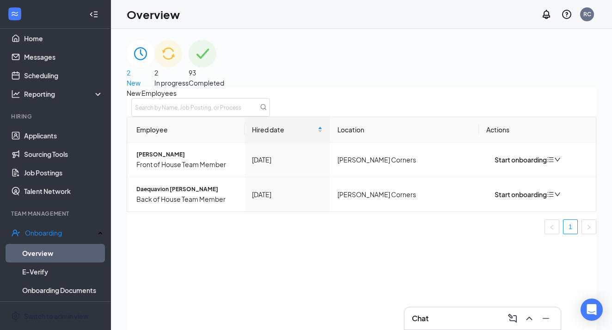
click at [182, 68] on img at bounding box center [168, 54] width 28 height 28
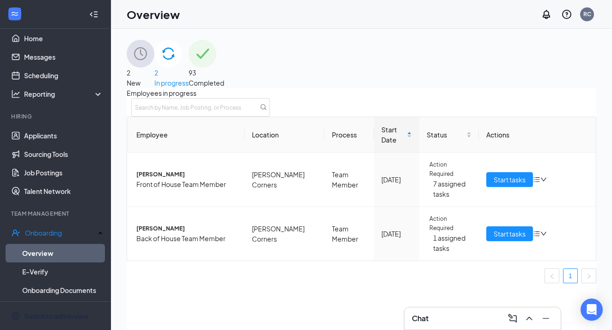
click at [224, 68] on span "93" at bounding box center [207, 73] width 36 height 10
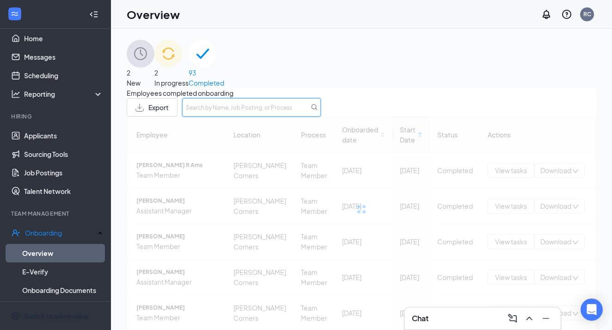
click at [321, 117] on input "text" at bounding box center [251, 107] width 139 height 19
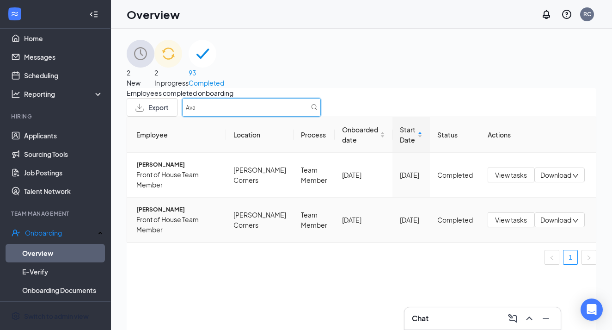
type input "Ava"
click at [161, 214] on span "[PERSON_NAME]" at bounding box center [177, 209] width 82 height 9
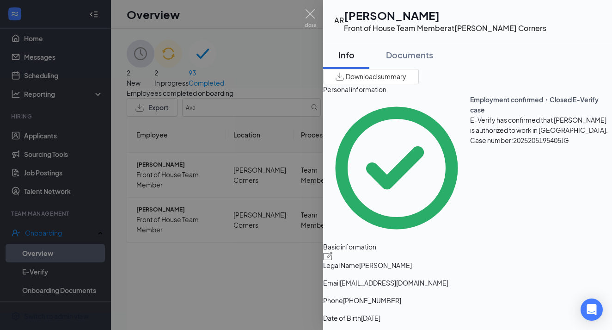
click at [601, 20] on icon "ExternalLink" at bounding box center [601, 20] width 0 height 0
click at [264, 115] on div at bounding box center [306, 165] width 612 height 330
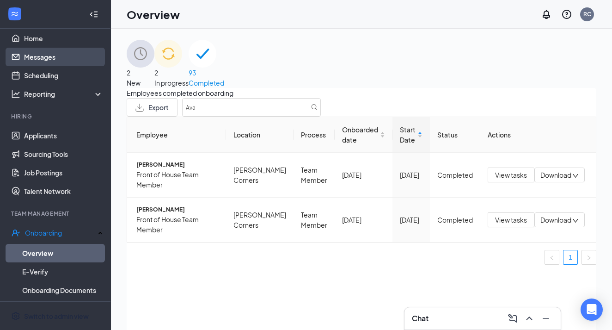
click at [41, 56] on link "Messages" at bounding box center [63, 57] width 79 height 19
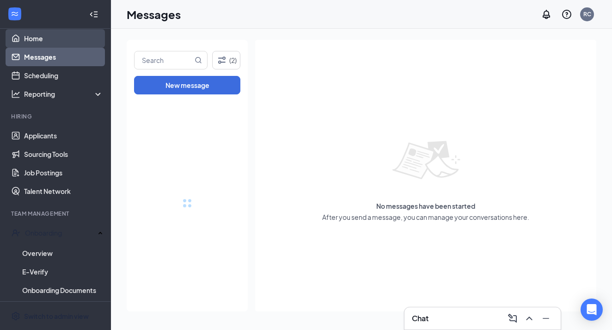
click at [45, 42] on link "Home" at bounding box center [63, 38] width 79 height 19
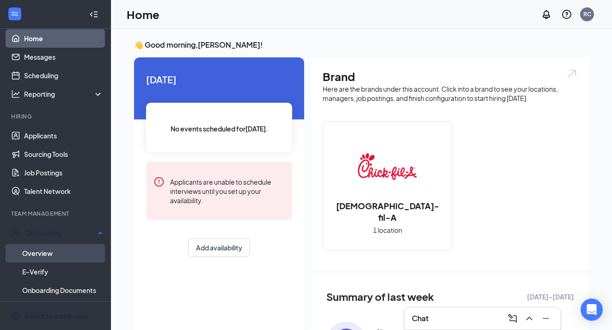
click at [47, 260] on link "Overview" at bounding box center [62, 253] width 81 height 19
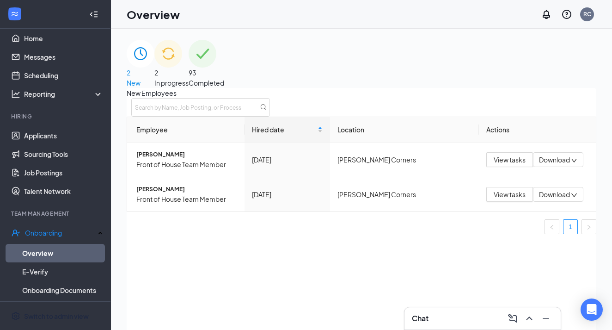
click at [224, 69] on span "93" at bounding box center [207, 73] width 36 height 10
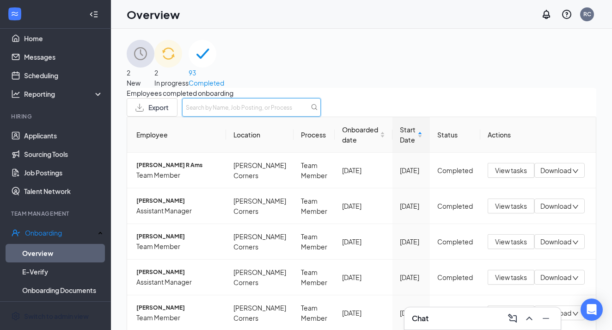
click at [321, 117] on input "text" at bounding box center [251, 107] width 139 height 19
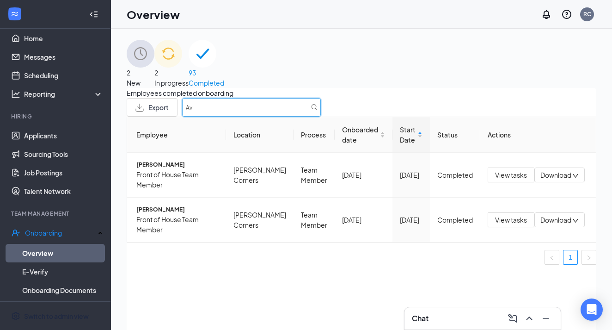
type input "A"
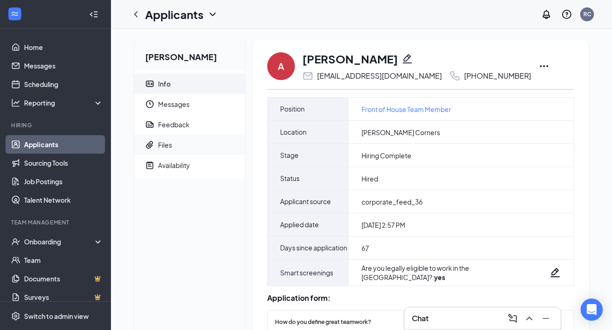
click at [171, 146] on div "Files" at bounding box center [165, 144] width 14 height 9
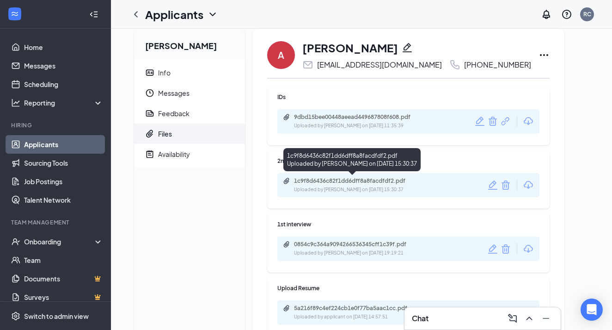
scroll to position [12, 0]
click at [321, 186] on div "Uploaded by [PERSON_NAME] on [DATE] 15:30:37" at bounding box center [363, 188] width 139 height 7
